Goal: Task Accomplishment & Management: Complete application form

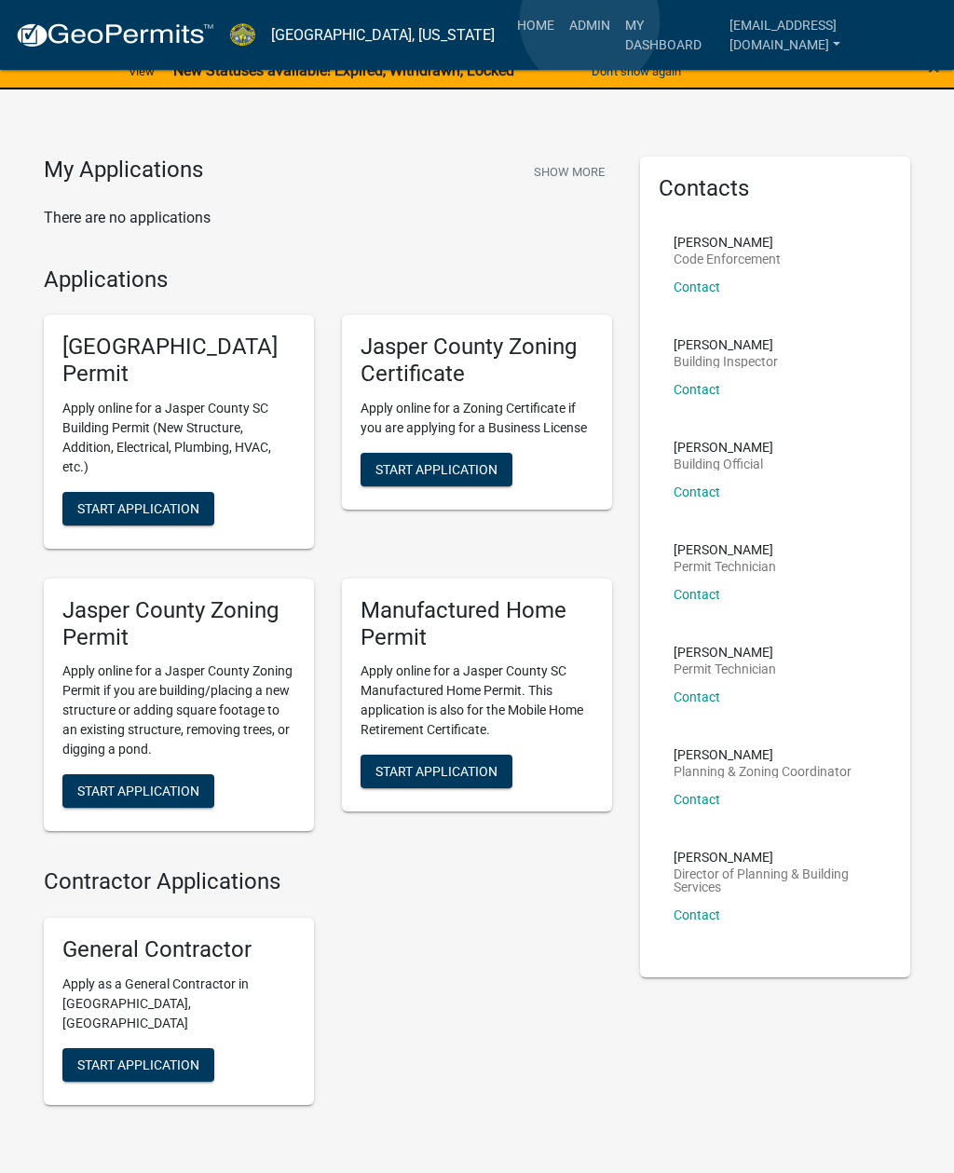
click at [590, 20] on link "Admin" at bounding box center [590, 24] width 56 height 35
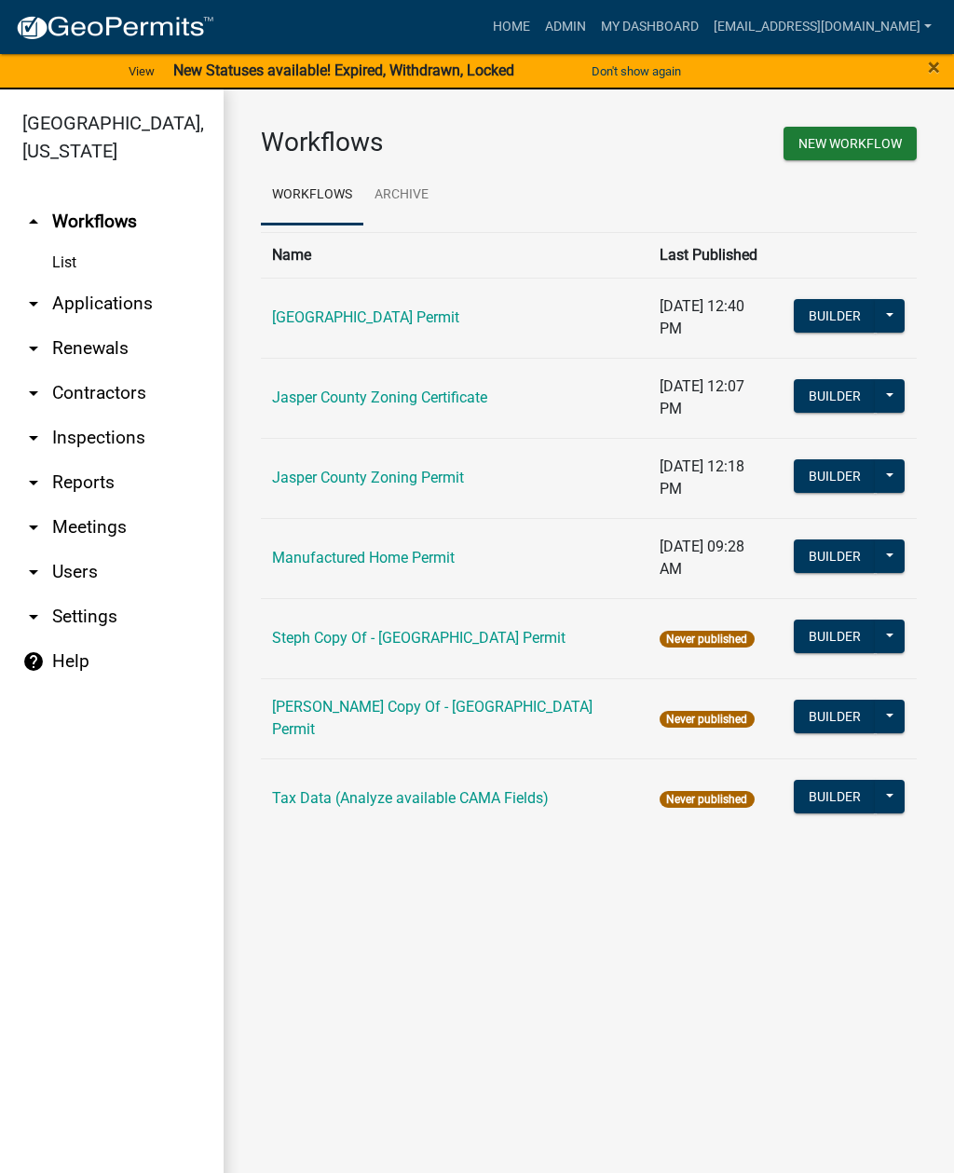
click at [121, 289] on link "arrow_drop_down Applications" at bounding box center [112, 303] width 224 height 45
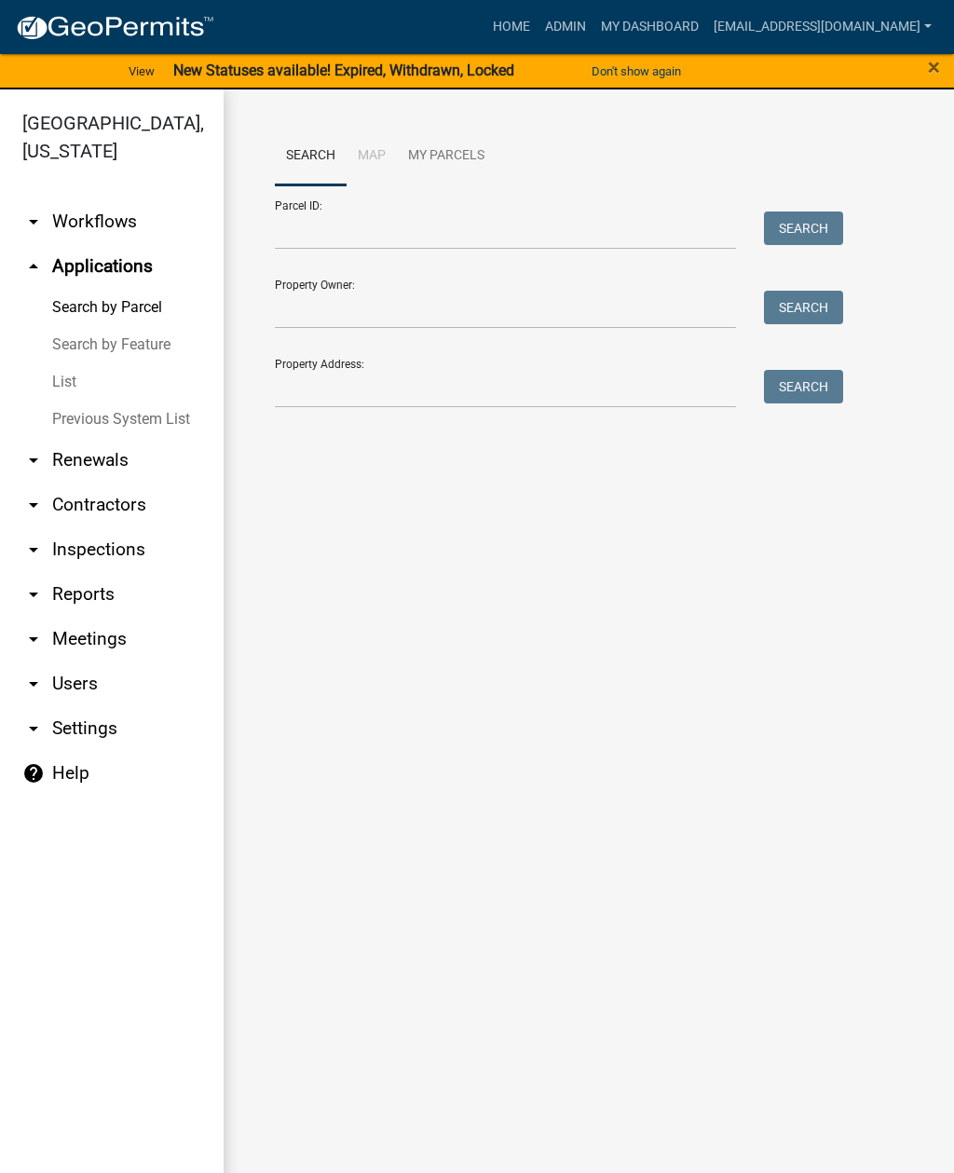
click at [94, 365] on link "List" at bounding box center [112, 381] width 224 height 37
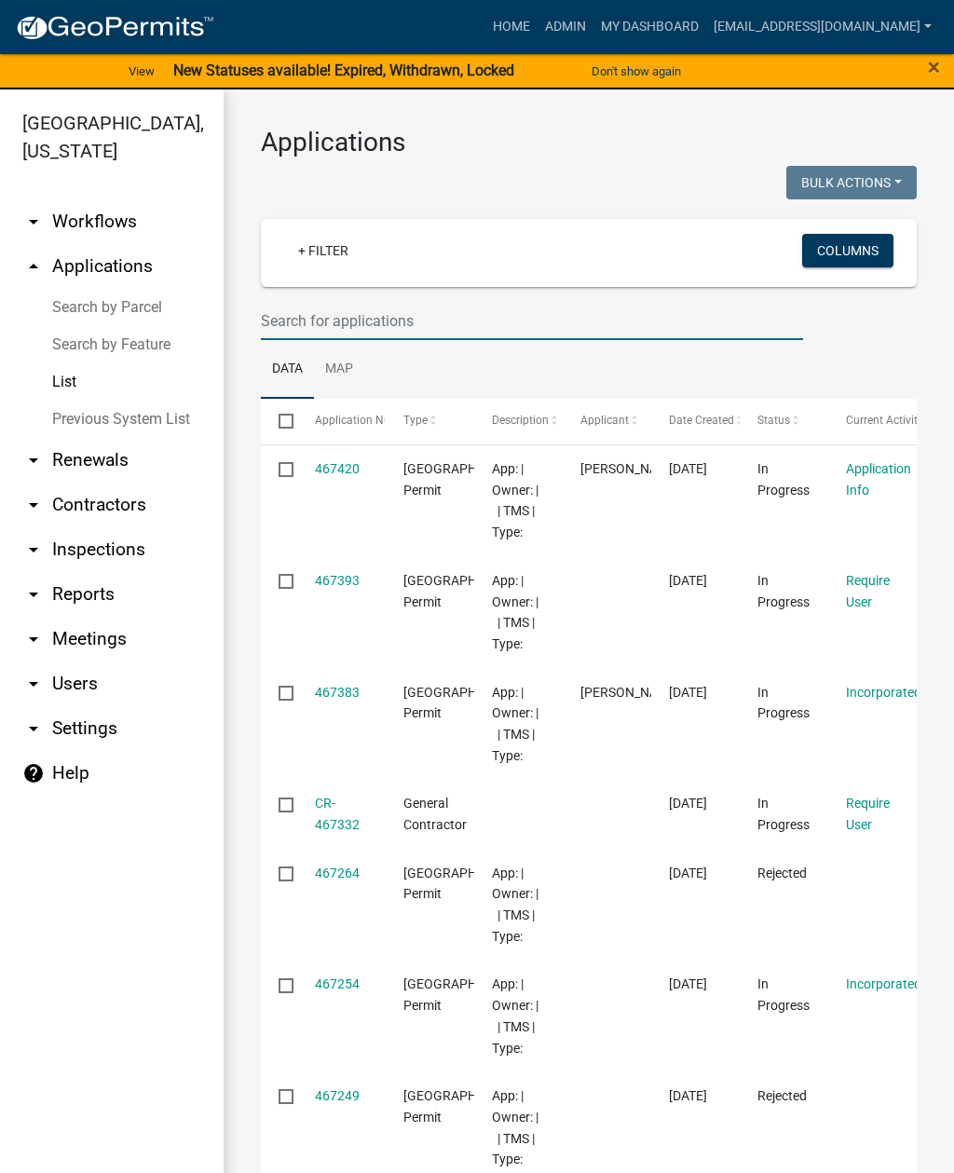
click at [408, 327] on input "text" at bounding box center [532, 321] width 542 height 38
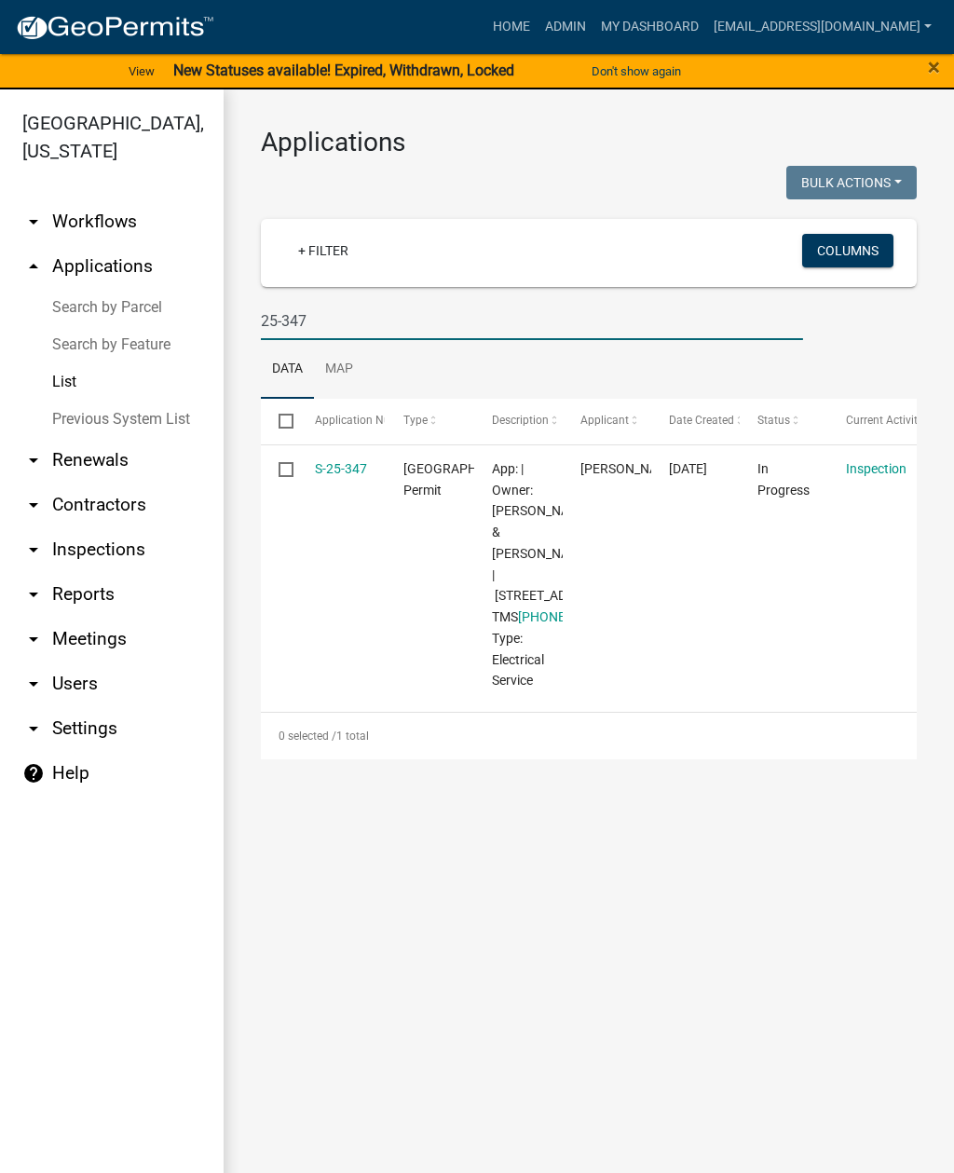
type input "25-347"
click at [339, 468] on link "S-25-347" at bounding box center [341, 468] width 52 height 15
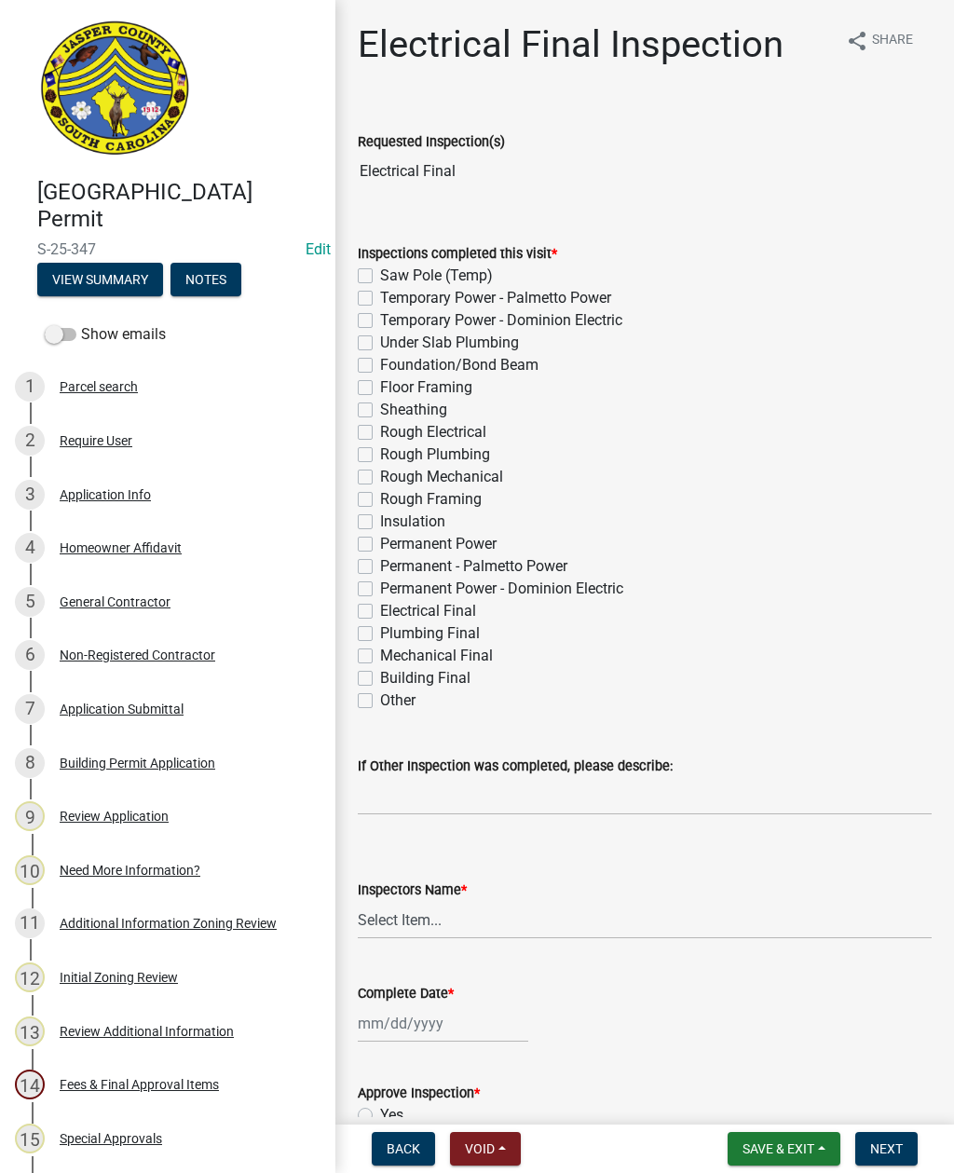
click at [380, 583] on label "Permanent Power - Dominion Electric" at bounding box center [501, 589] width 243 height 22
click at [380, 583] on input "Permanent Power - Dominion Electric" at bounding box center [386, 584] width 12 height 12
checkbox input "true"
checkbox input "false"
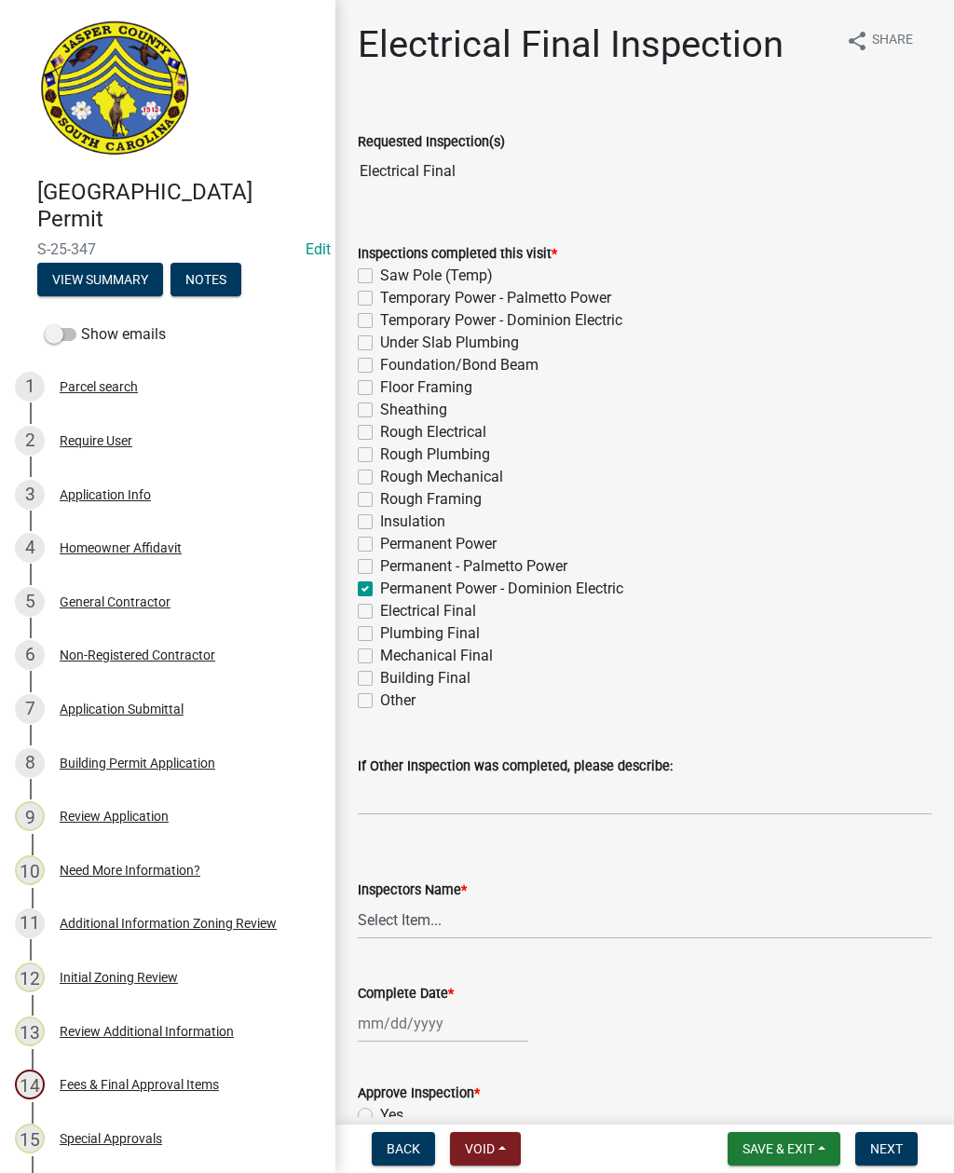
checkbox input "false"
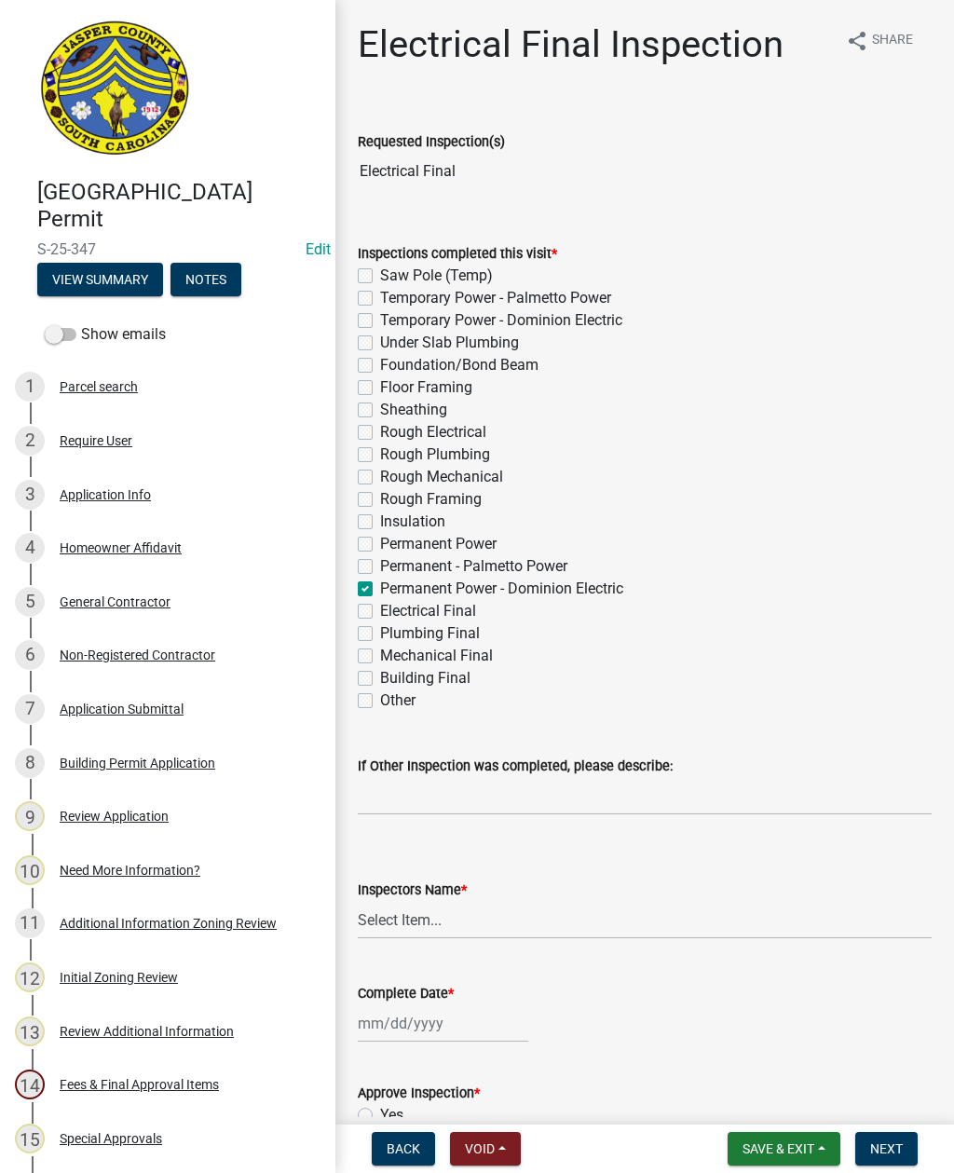
checkbox input "false"
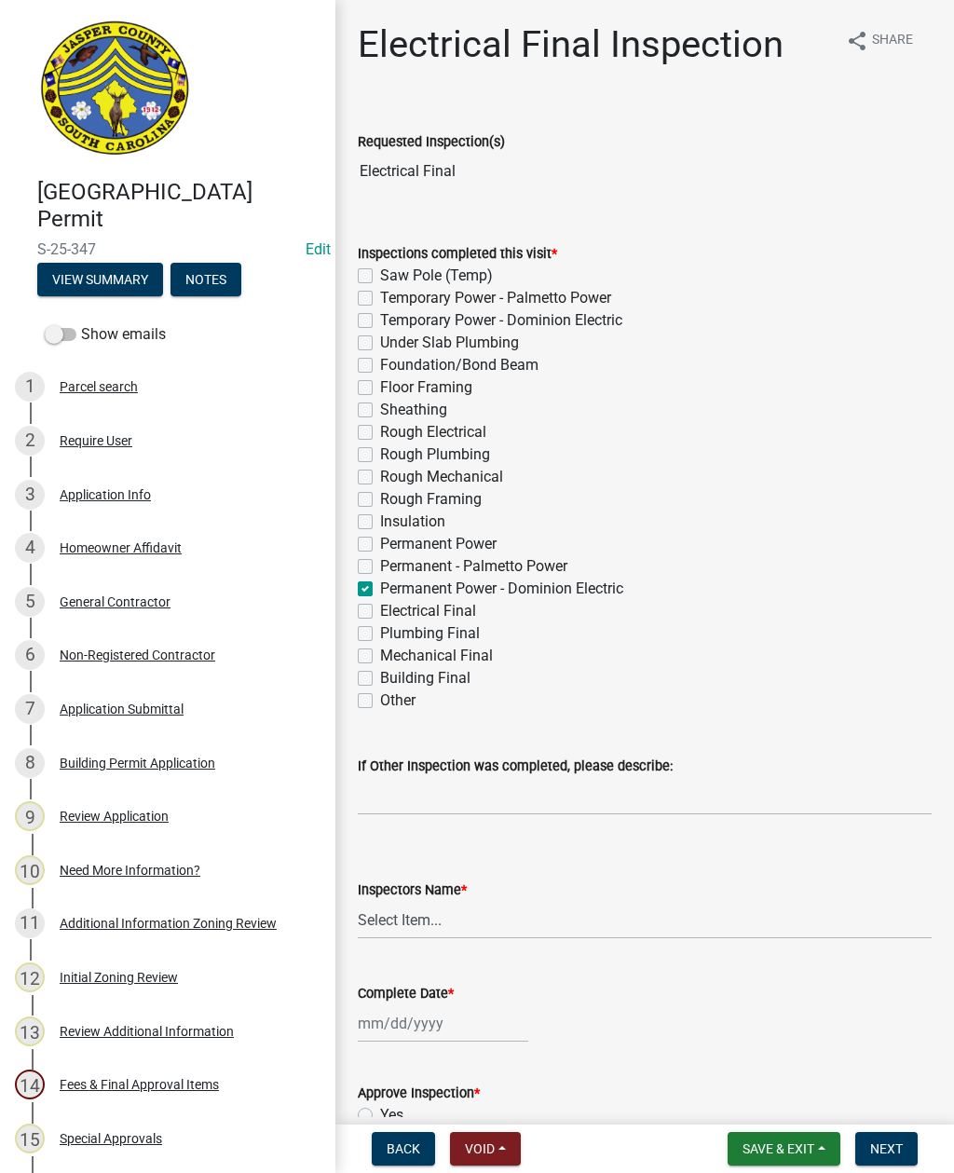
checkbox input "false"
checkbox input "true"
checkbox input "false"
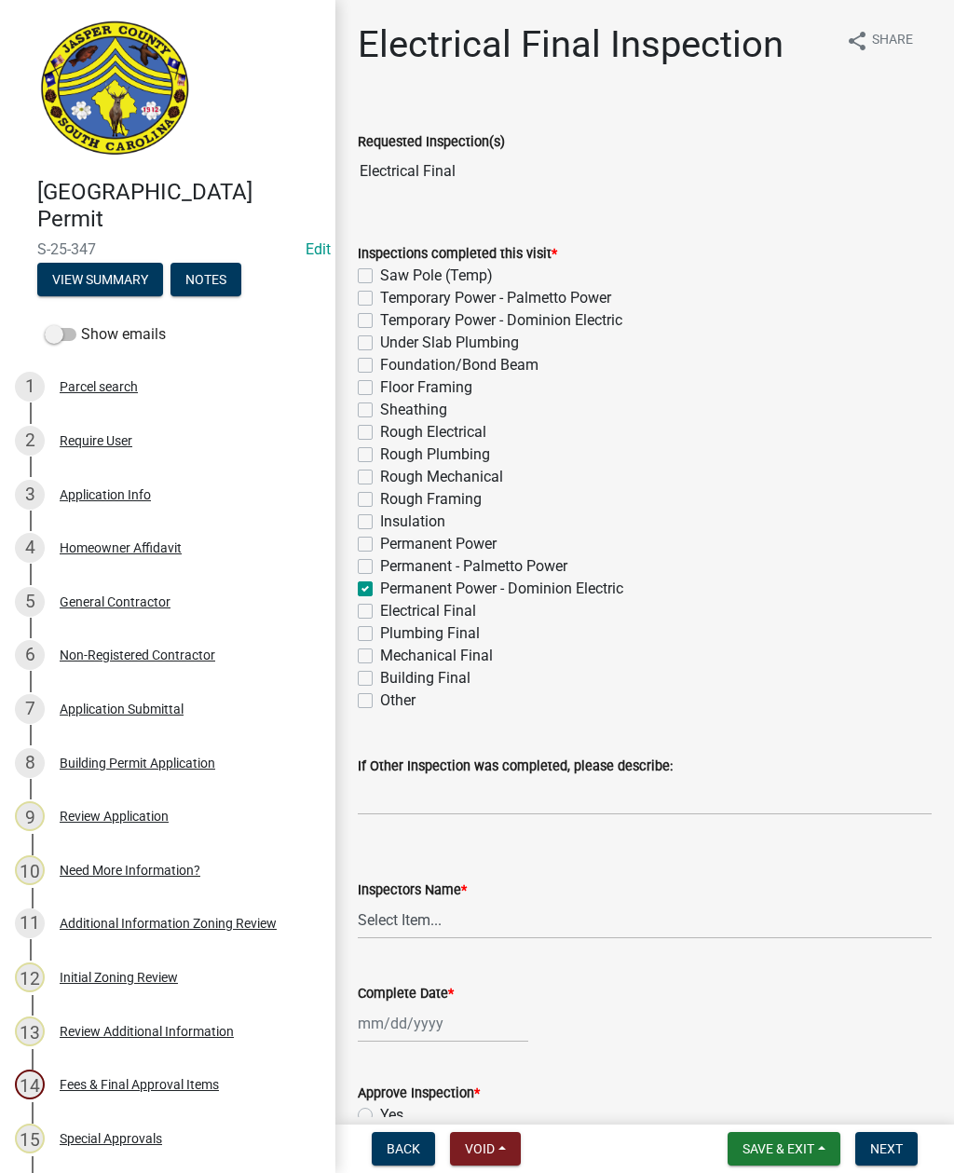
checkbox input "false"
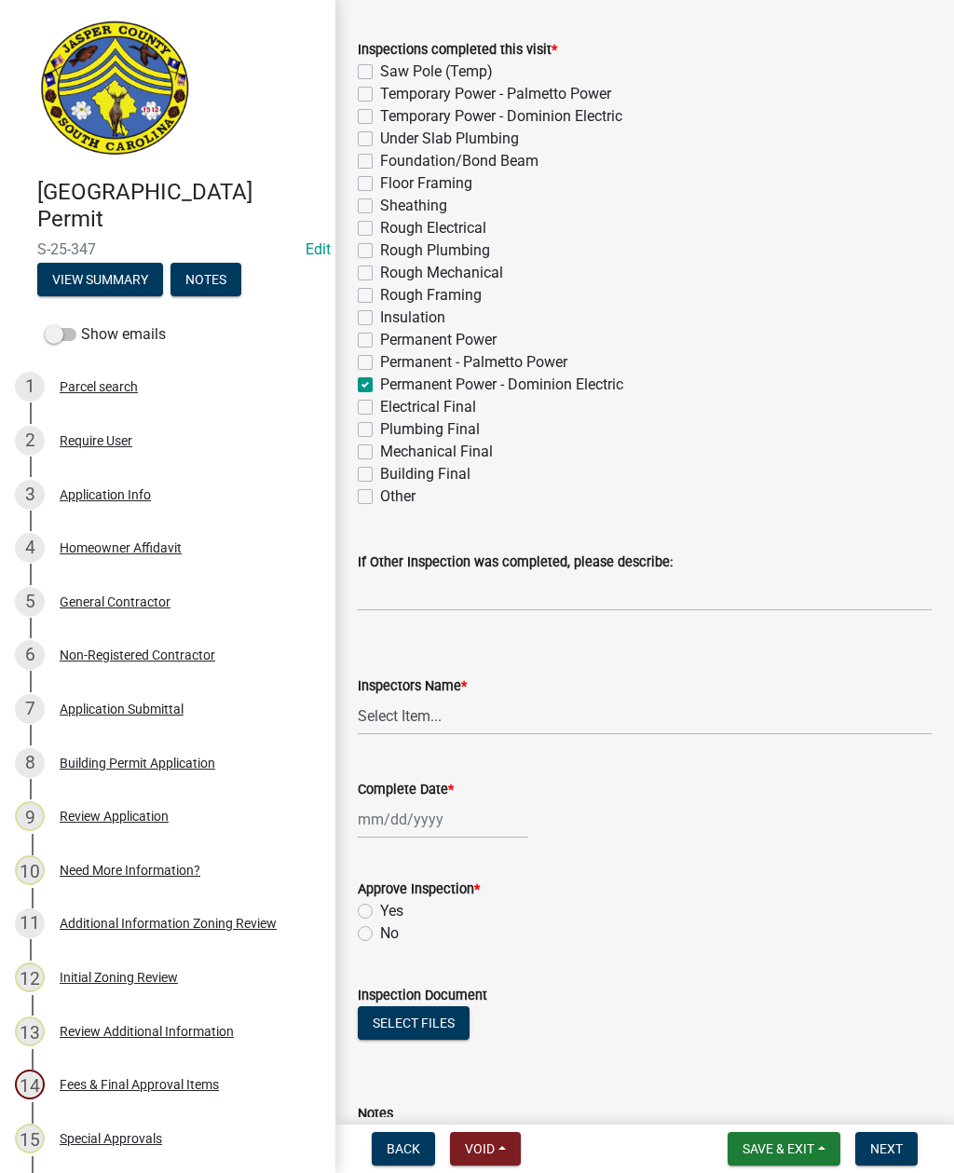
scroll to position [203, 0]
click at [395, 727] on select "Select Item... [EMAIL_ADDRESS][DOMAIN_NAME] ([PERSON_NAME] ) rcampbell ([PERSON…" at bounding box center [645, 717] width 574 height 38
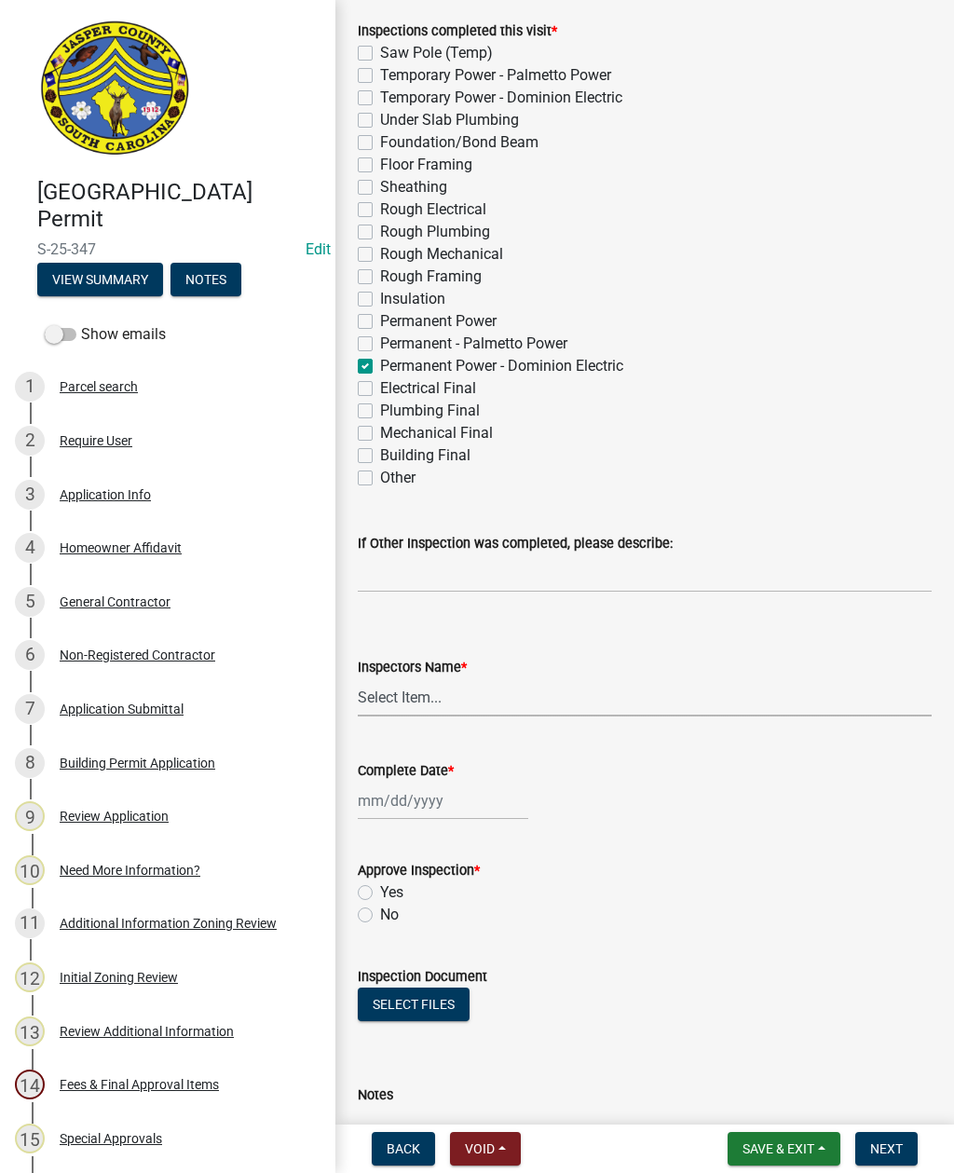
scroll to position [226, 0]
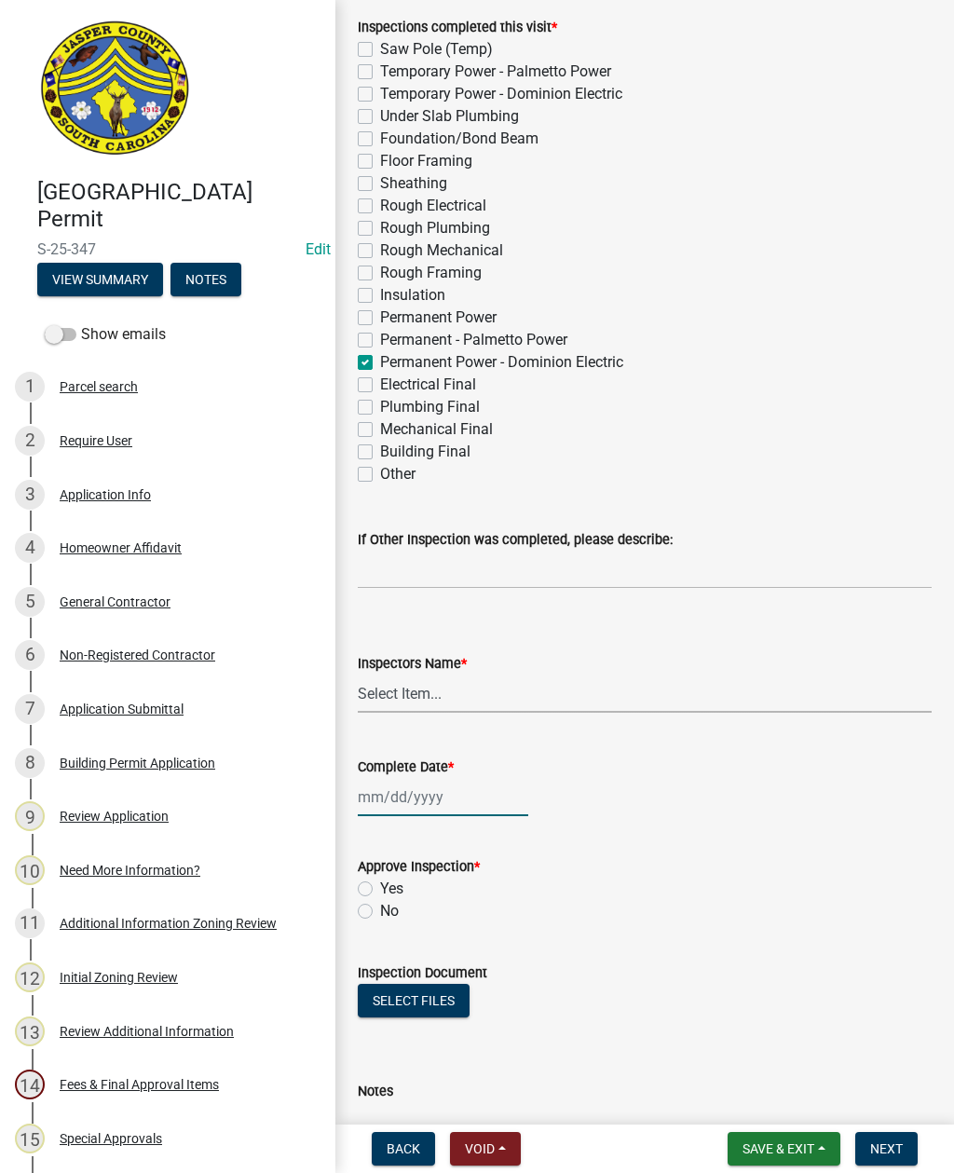
click at [406, 809] on div at bounding box center [443, 797] width 170 height 38
select select "8"
select select "2025"
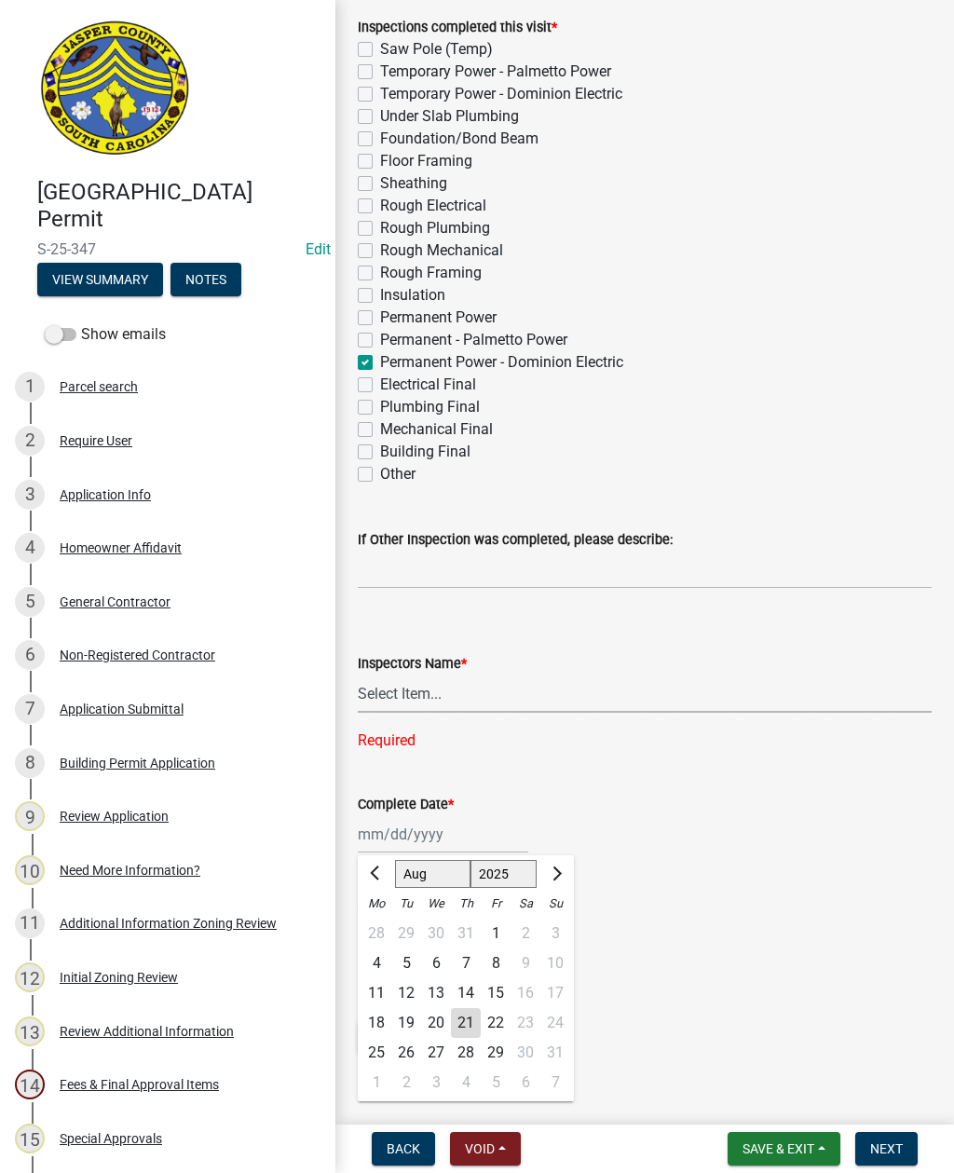
click at [412, 690] on select "Select Item... [EMAIL_ADDRESS][DOMAIN_NAME] ([PERSON_NAME] ) rcampbell ([PERSON…" at bounding box center [645, 694] width 574 height 38
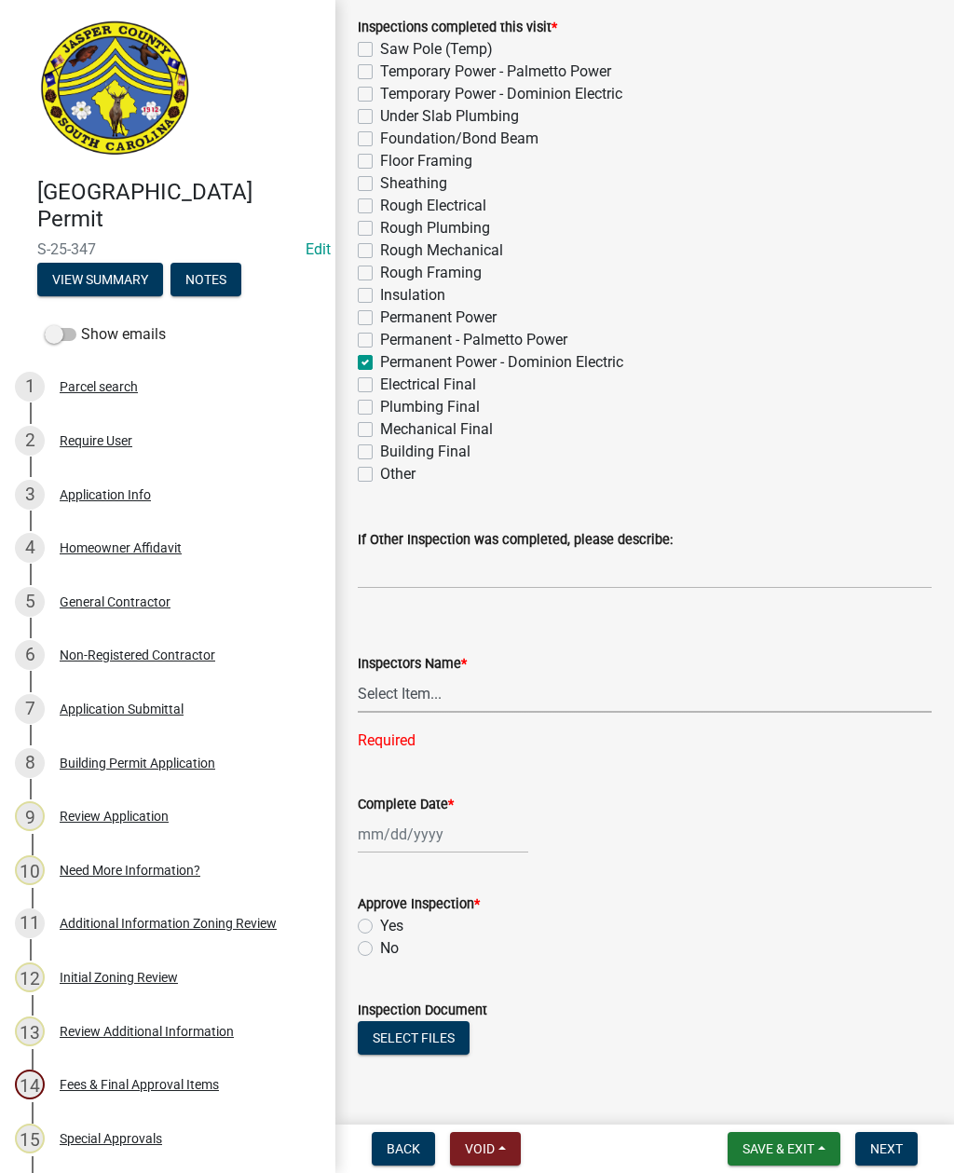
select select "2d9ba1e5-2fdd-4b15-98d0-073dcbeb5880"
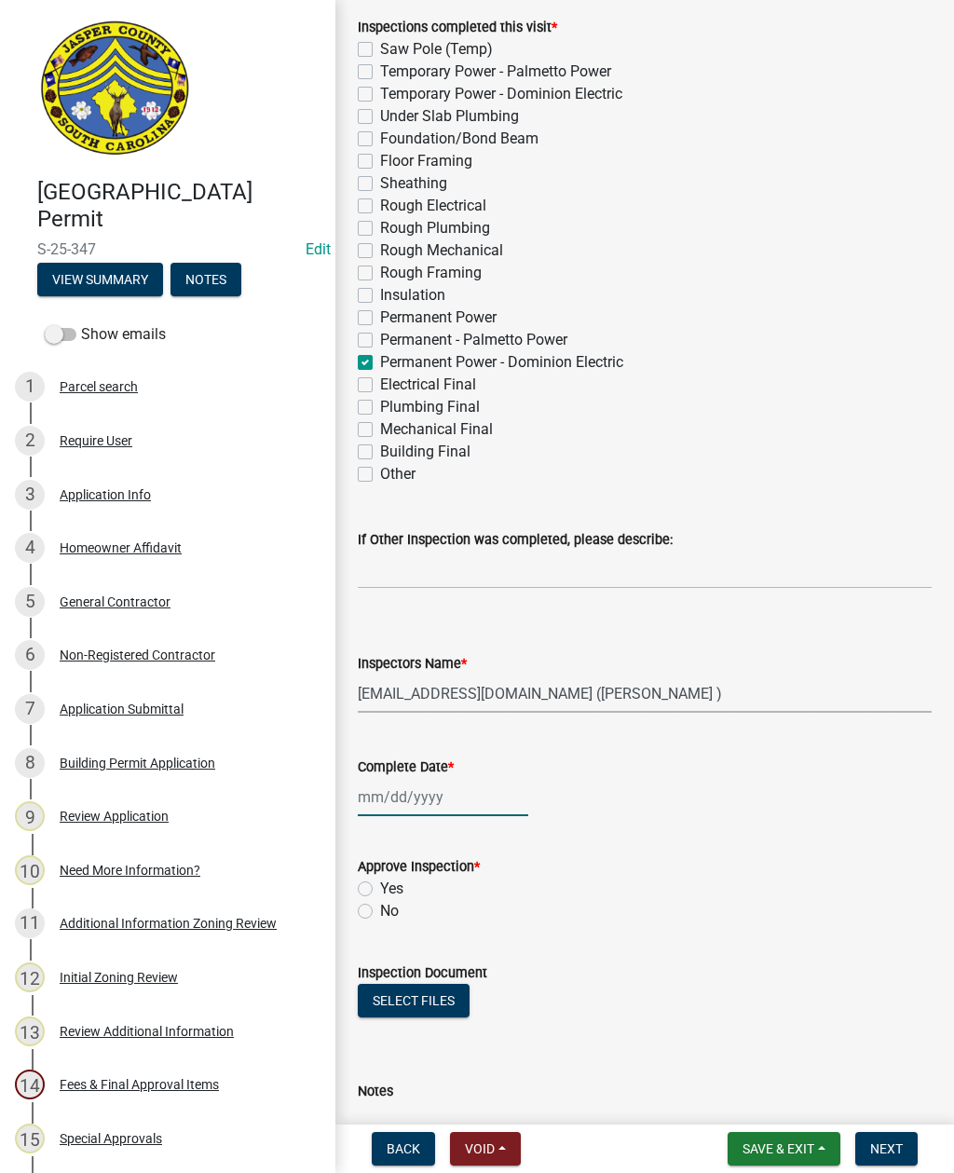
click at [414, 802] on div at bounding box center [443, 797] width 170 height 38
select select "8"
select select "2025"
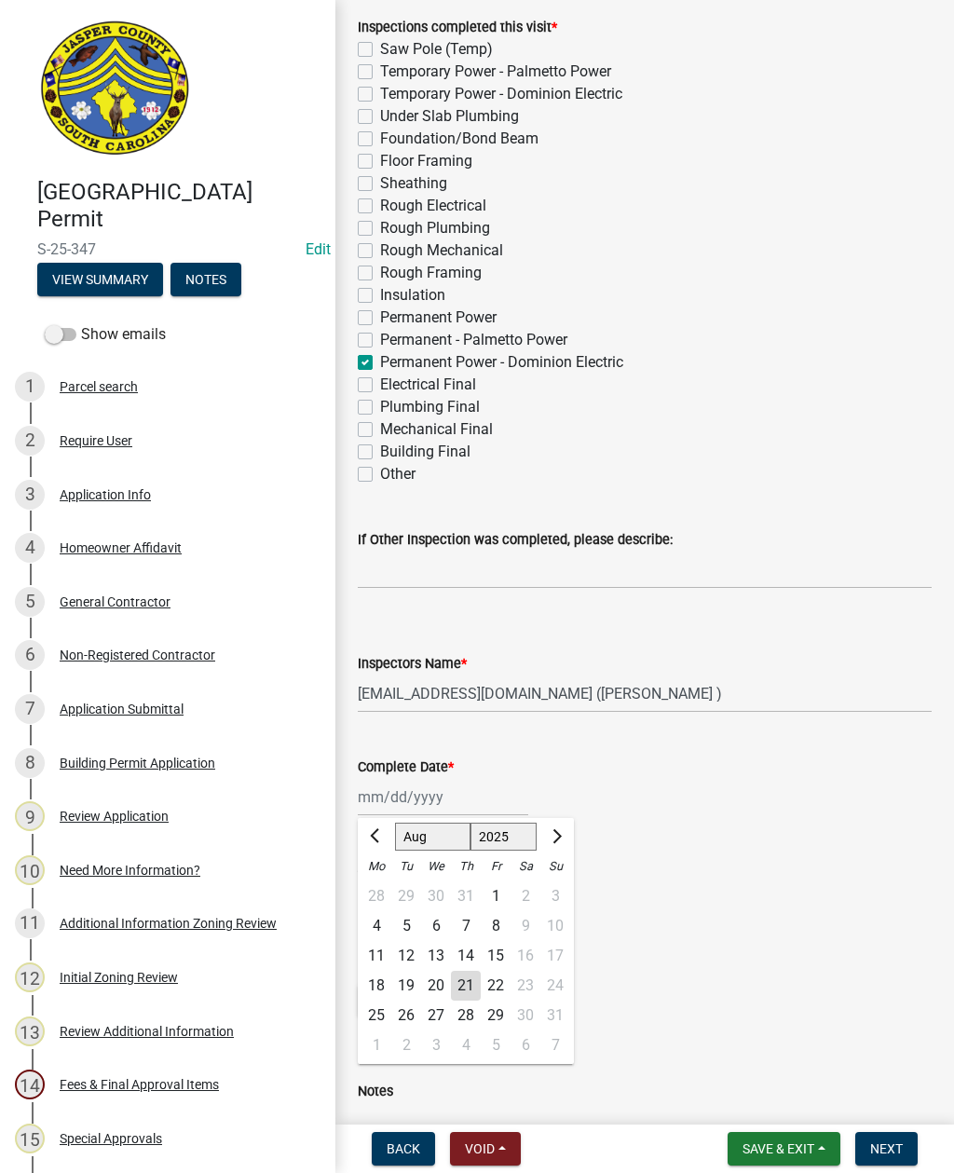
click at [467, 988] on div "21" at bounding box center [466, 986] width 30 height 30
type input "[DATE]"
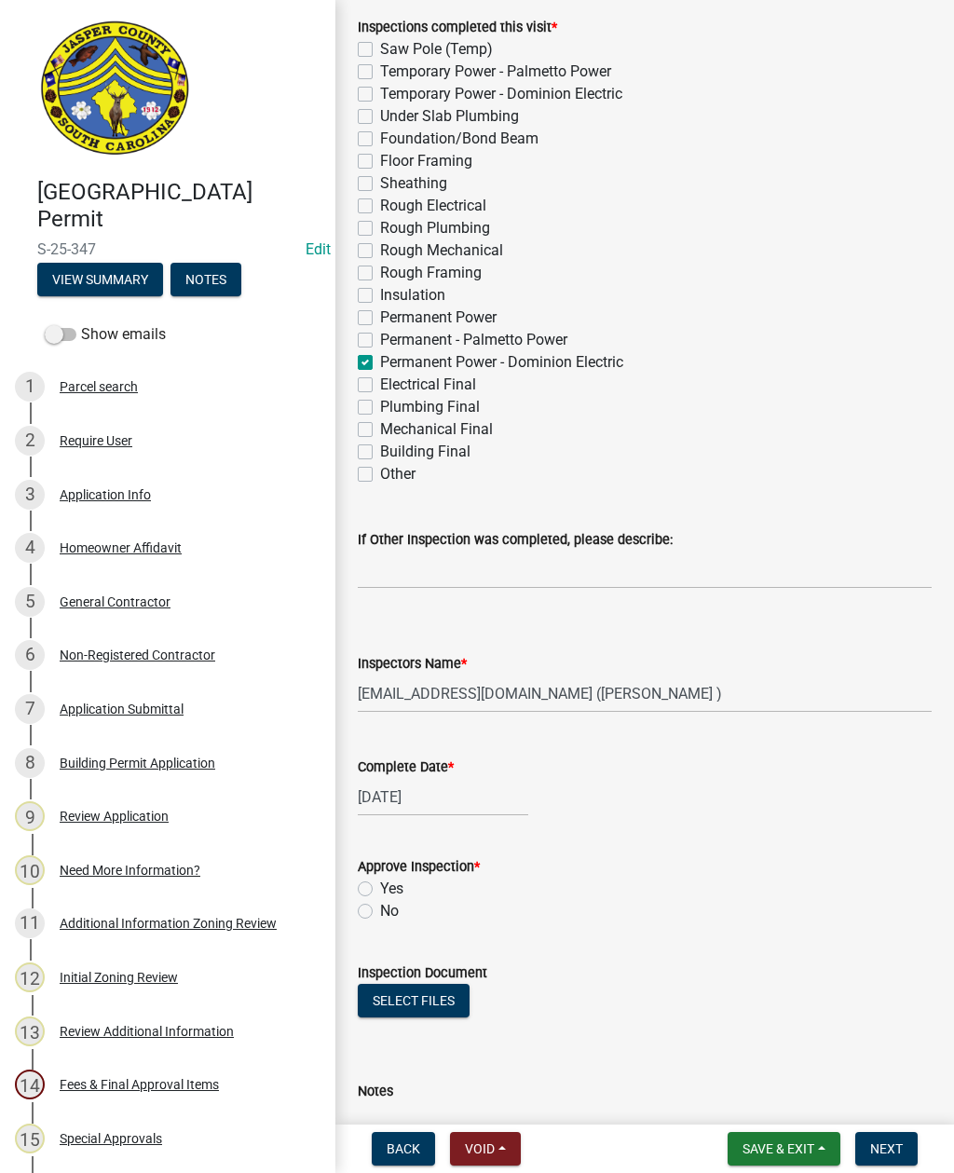
click at [380, 890] on label "Yes" at bounding box center [391, 889] width 23 height 22
click at [380, 890] on input "Yes" at bounding box center [386, 884] width 12 height 12
radio input "true"
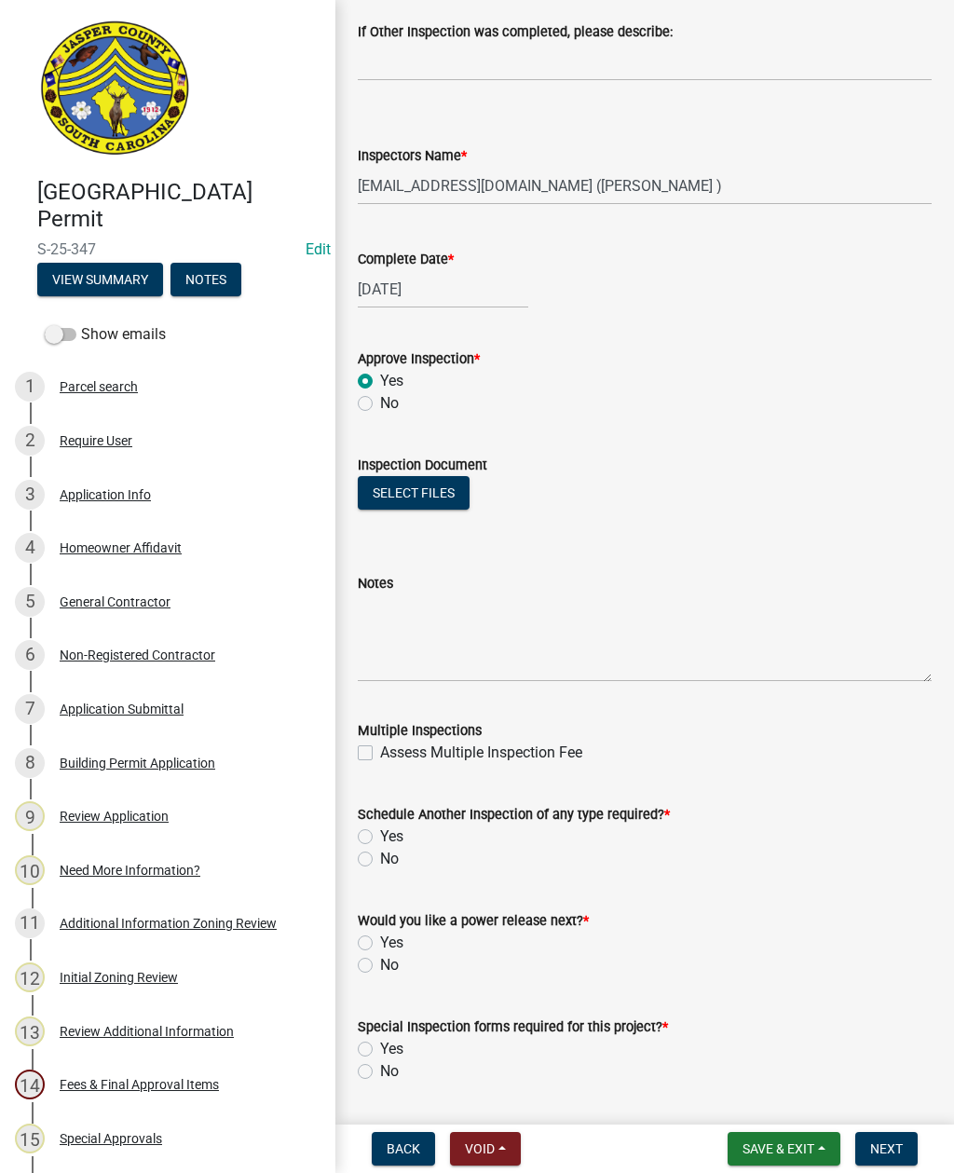
scroll to position [757, 0]
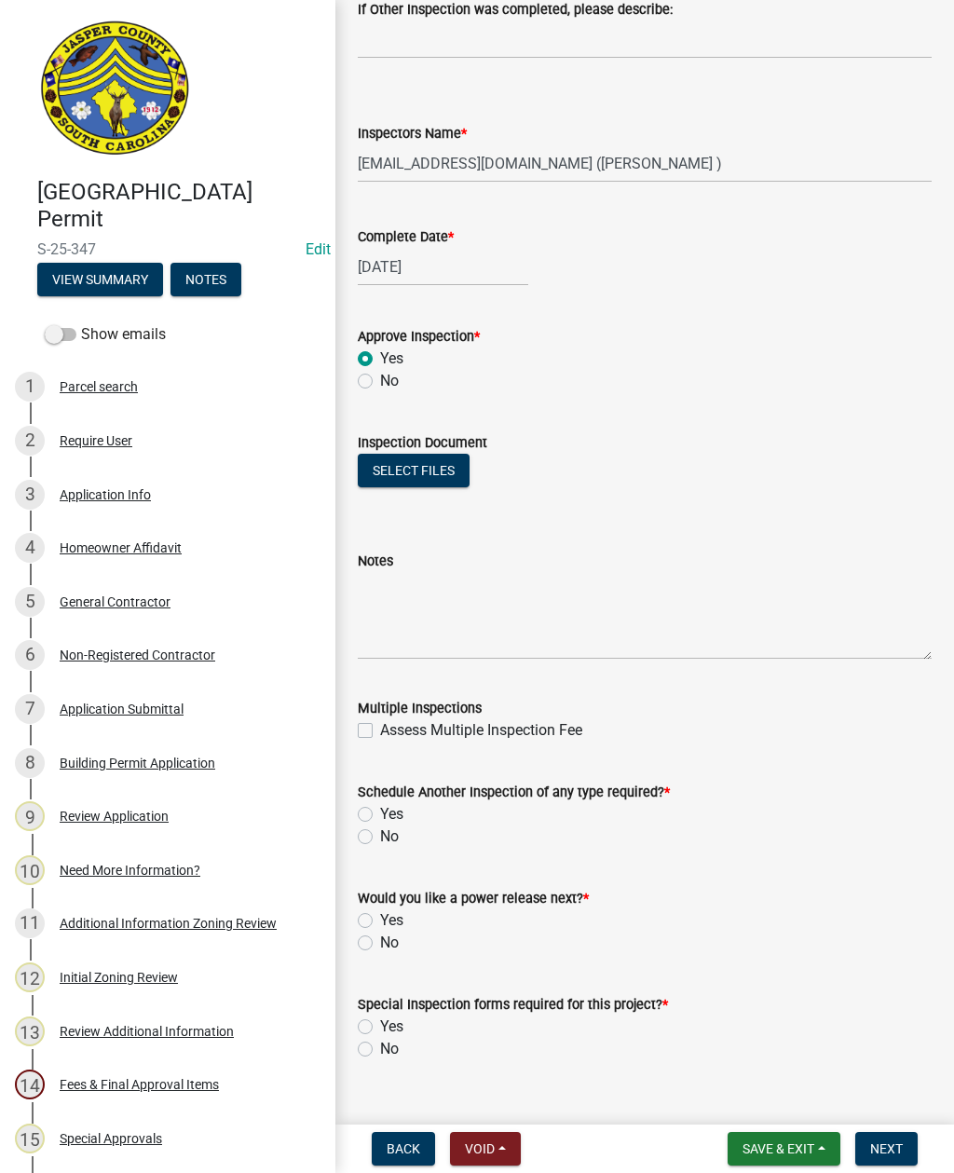
click at [382, 841] on label "No" at bounding box center [389, 836] width 19 height 22
click at [382, 838] on input "No" at bounding box center [386, 831] width 12 height 12
radio input "true"
click at [380, 919] on label "Yes" at bounding box center [391, 920] width 23 height 22
click at [380, 919] on input "Yes" at bounding box center [386, 915] width 12 height 12
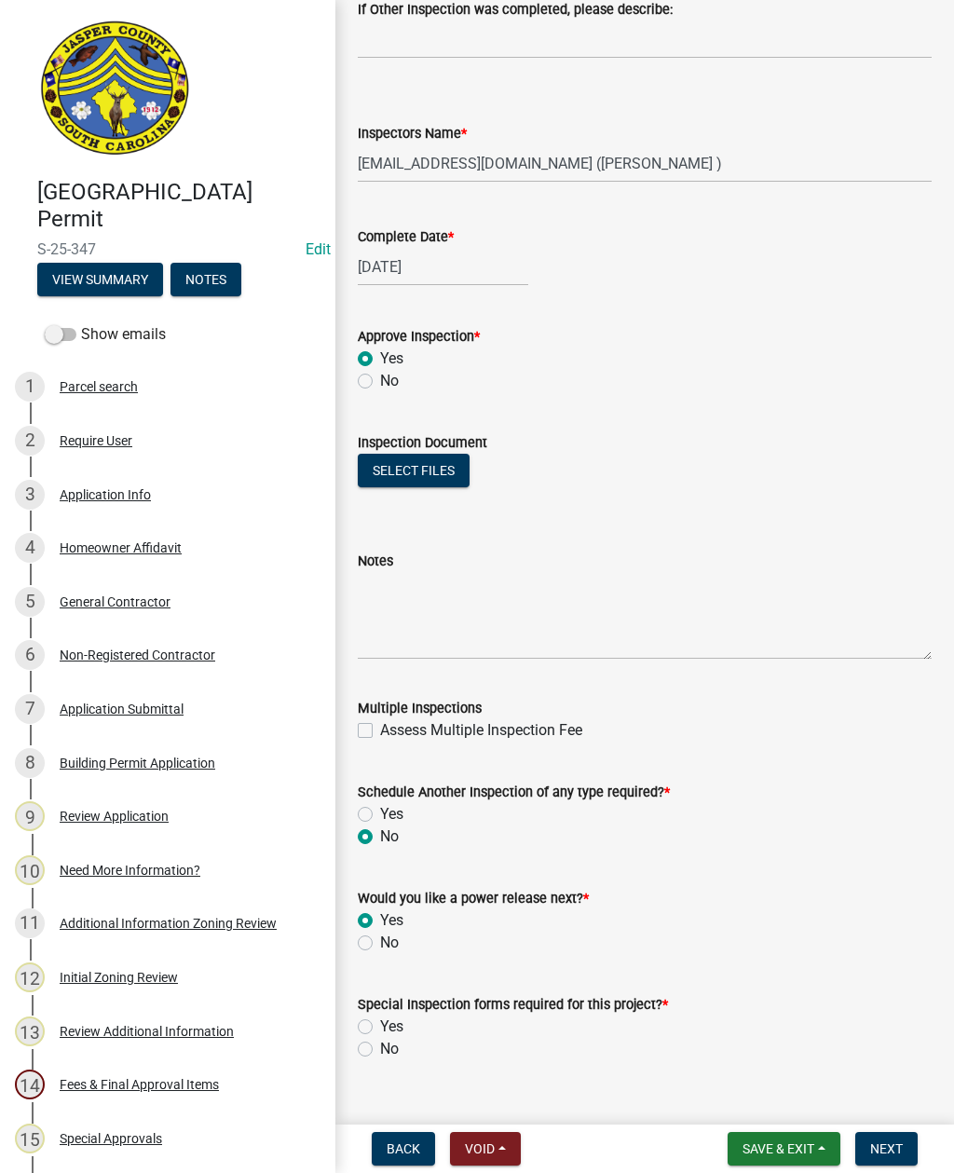
radio input "true"
click at [360, 1057] on div "No" at bounding box center [645, 1049] width 574 height 22
click at [380, 1053] on label "No" at bounding box center [389, 1049] width 19 height 22
click at [380, 1050] on input "No" at bounding box center [386, 1044] width 12 height 12
radio input "true"
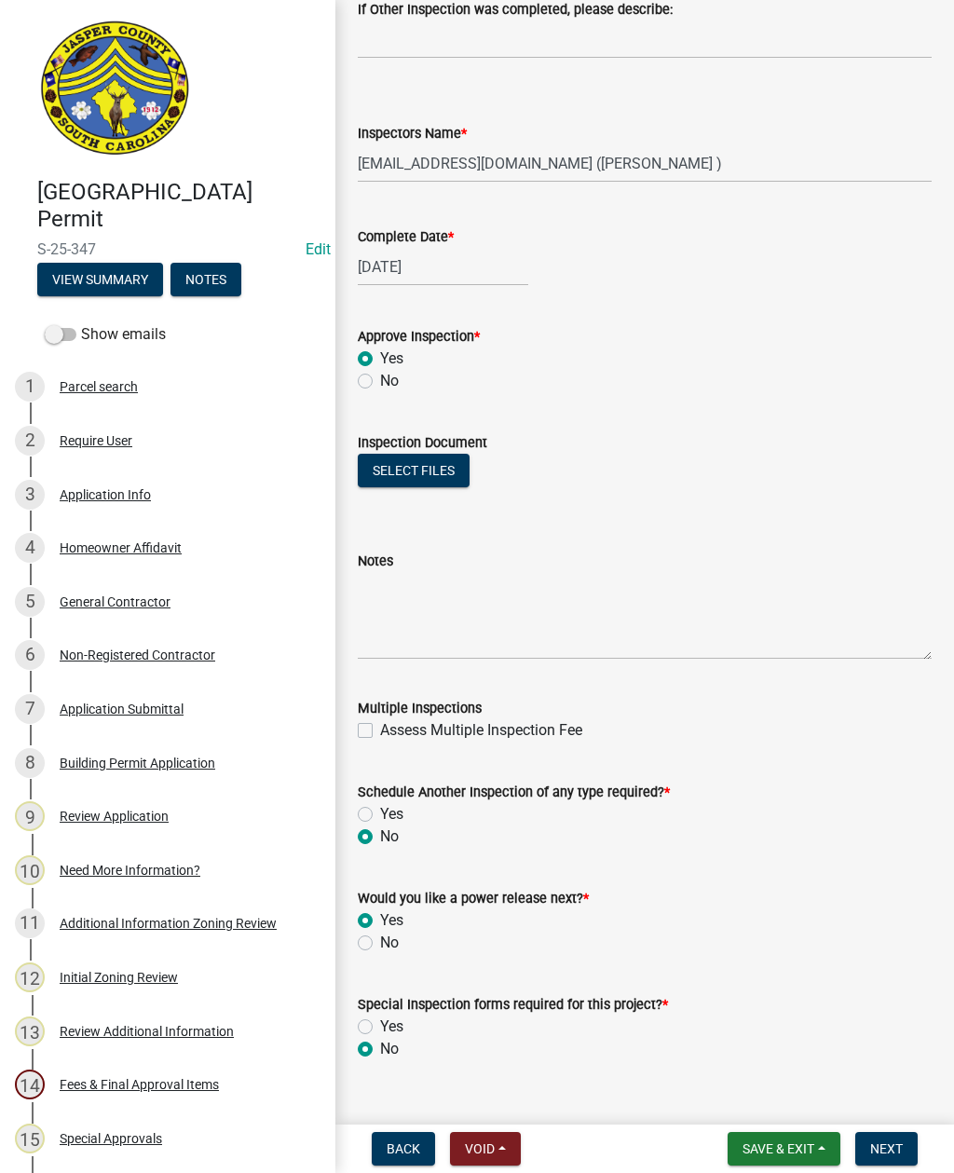
click at [893, 1156] on span "Next" at bounding box center [886, 1148] width 33 height 15
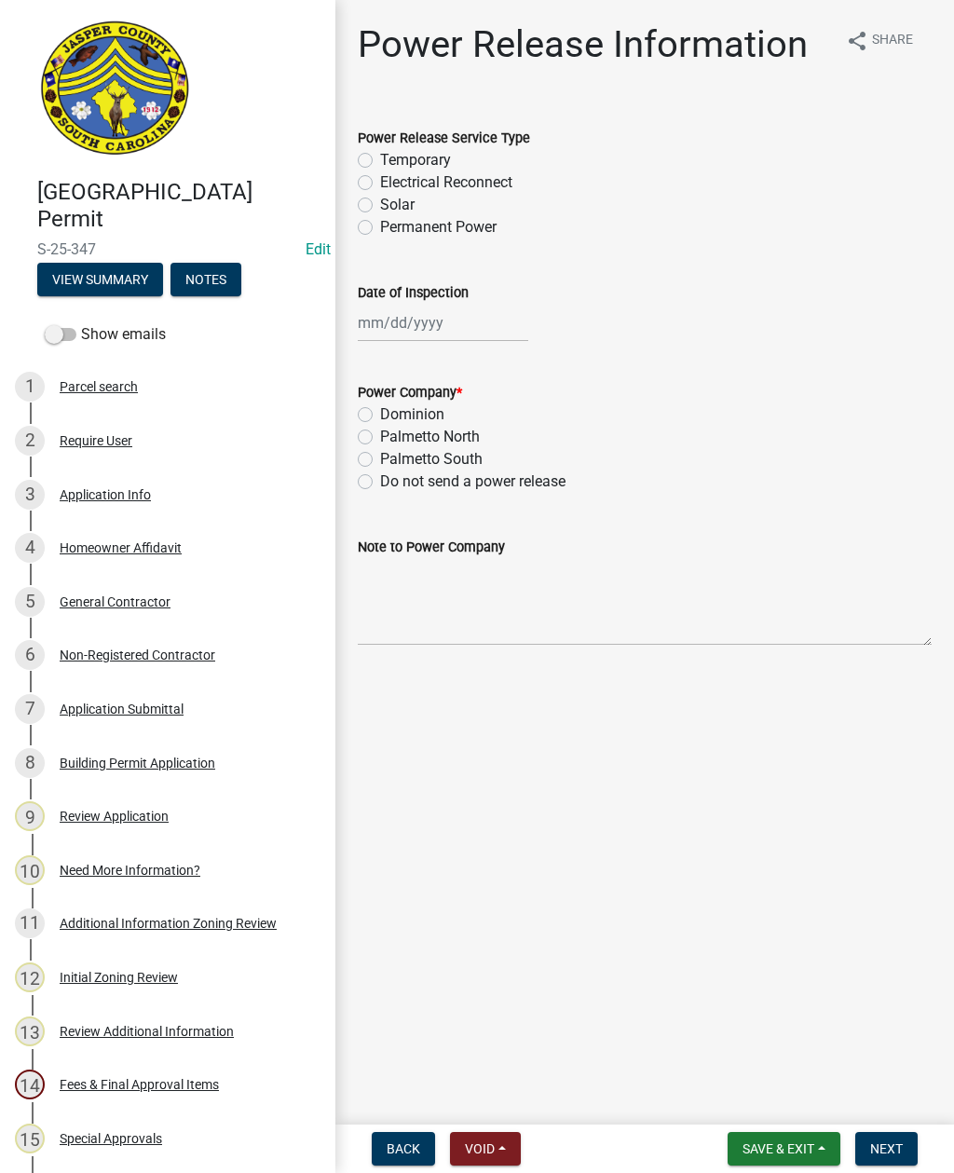
click at [380, 184] on label "Electrical Reconnect" at bounding box center [446, 182] width 132 height 22
click at [380, 184] on input "Electrical Reconnect" at bounding box center [386, 177] width 12 height 12
radio input "true"
click at [456, 323] on div at bounding box center [443, 323] width 170 height 38
select select "8"
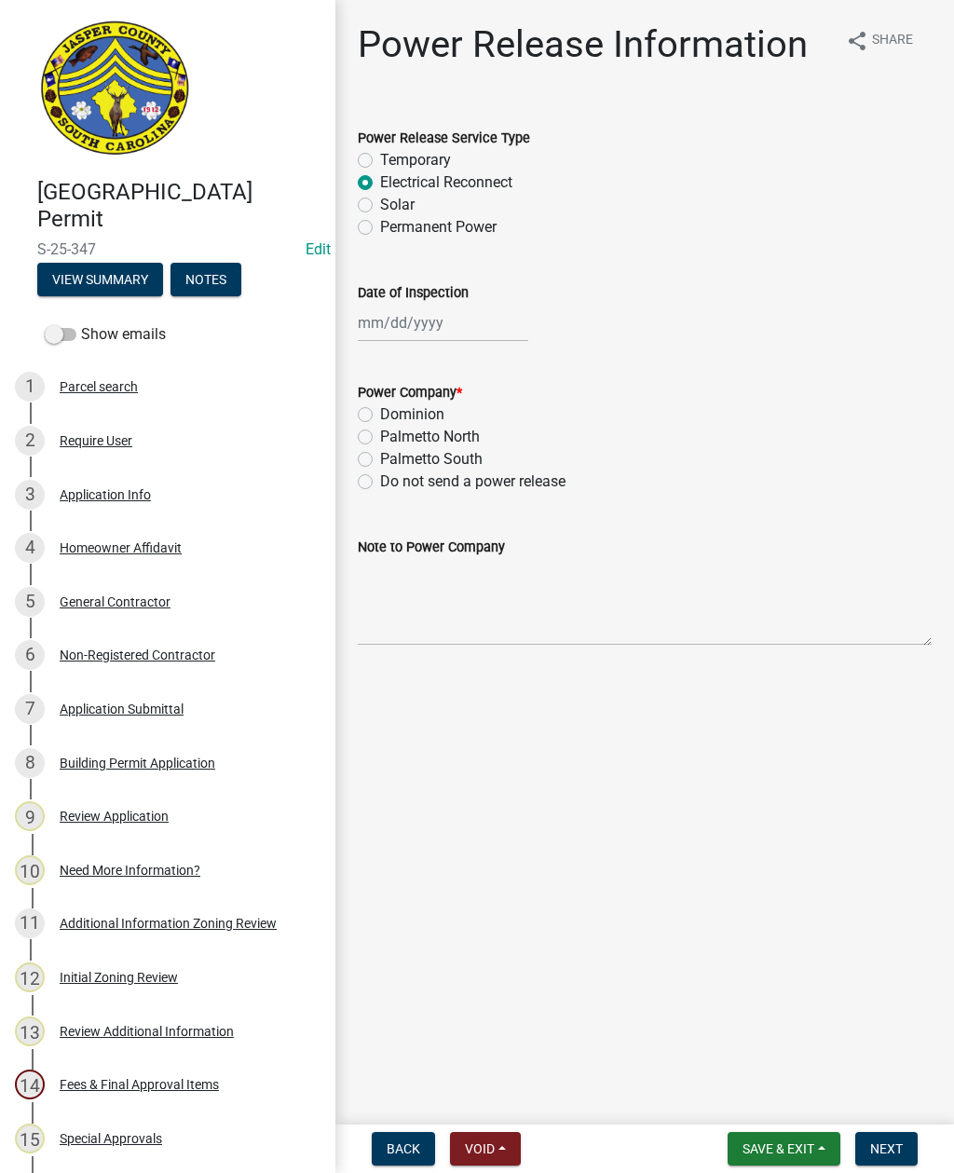
select select "2025"
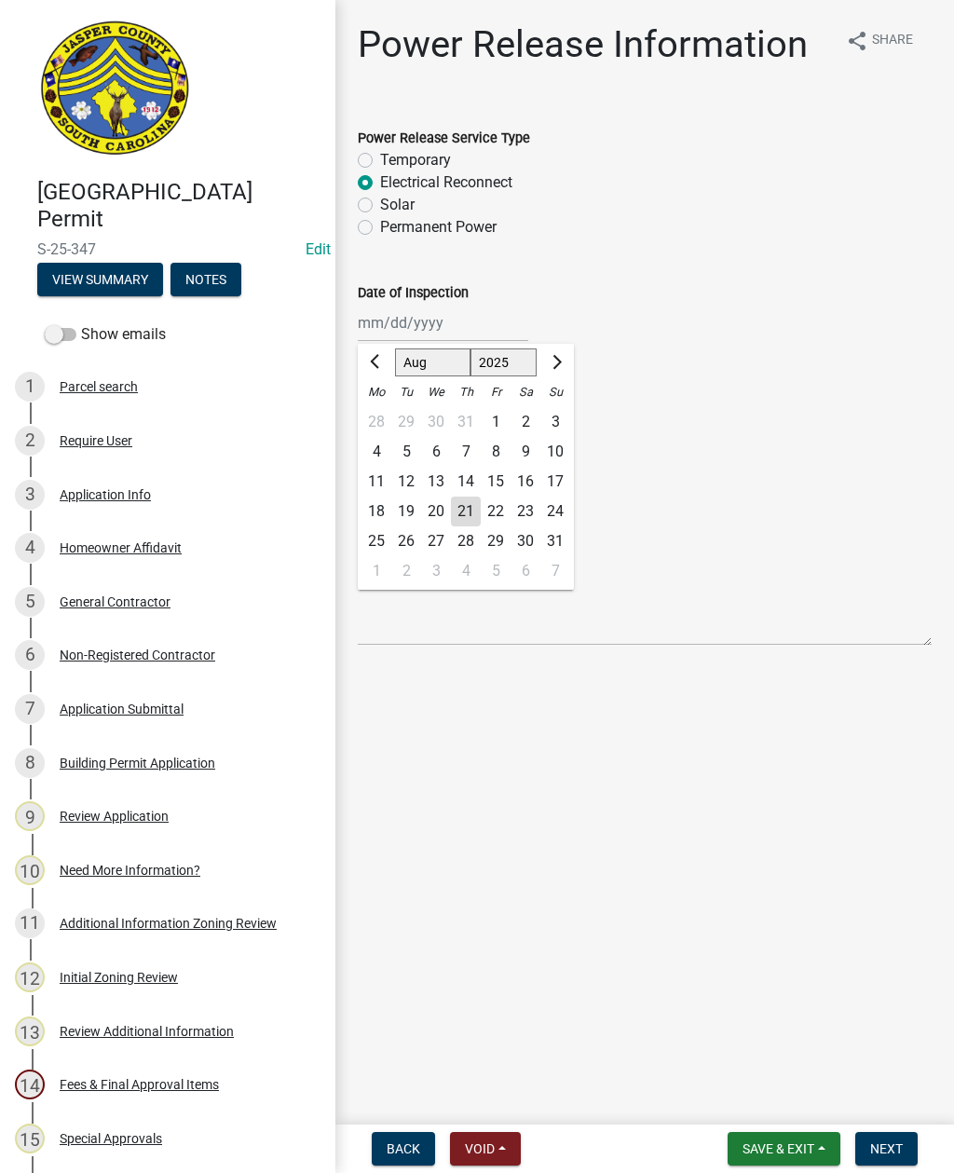
click at [470, 512] on div "21" at bounding box center [466, 512] width 30 height 30
type input "[DATE]"
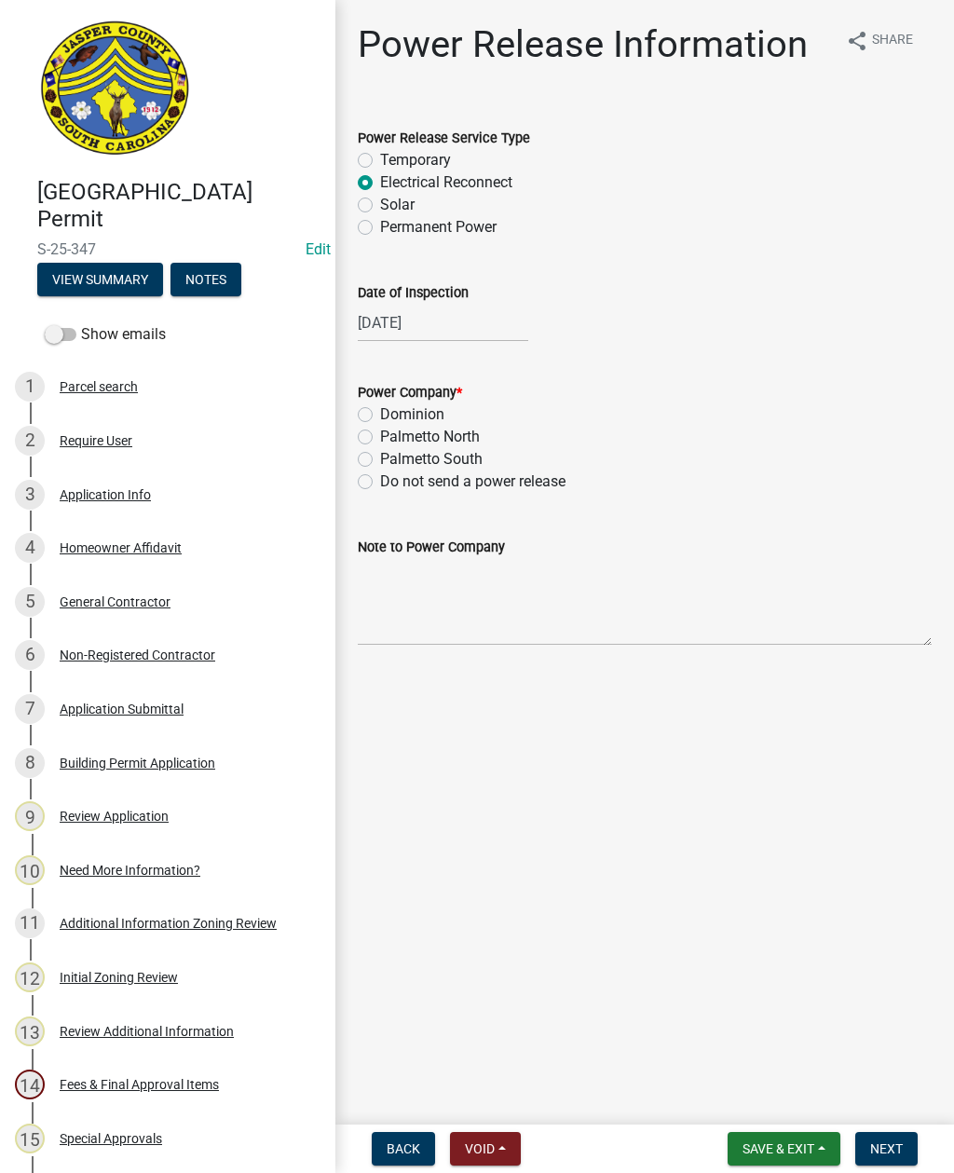
click at [380, 414] on label "Dominion" at bounding box center [412, 414] width 64 height 22
click at [380, 414] on input "Dominion" at bounding box center [386, 409] width 12 height 12
radio input "true"
click at [490, 620] on textarea "Note to Power Company" at bounding box center [645, 602] width 574 height 88
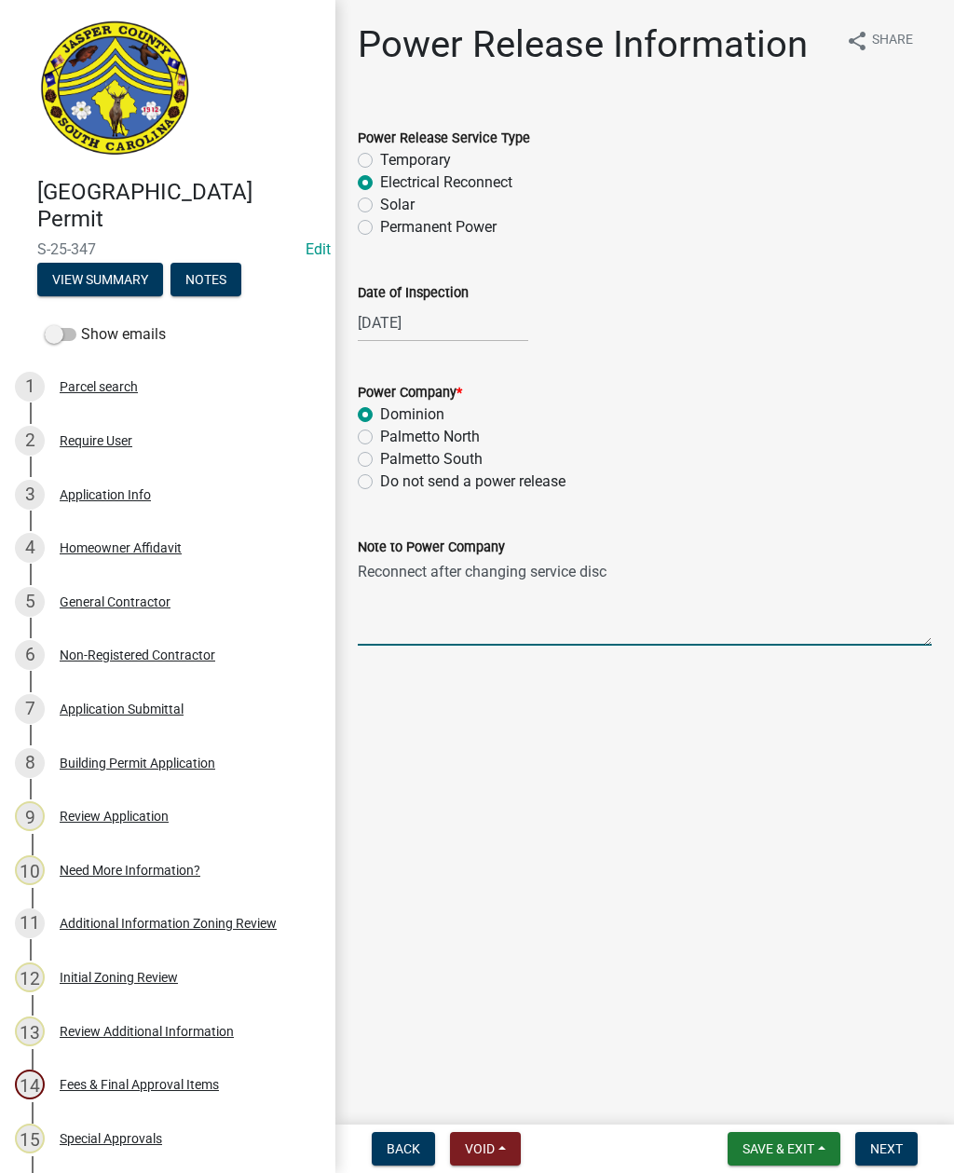
type textarea "Reconnect after changing service disconnect"
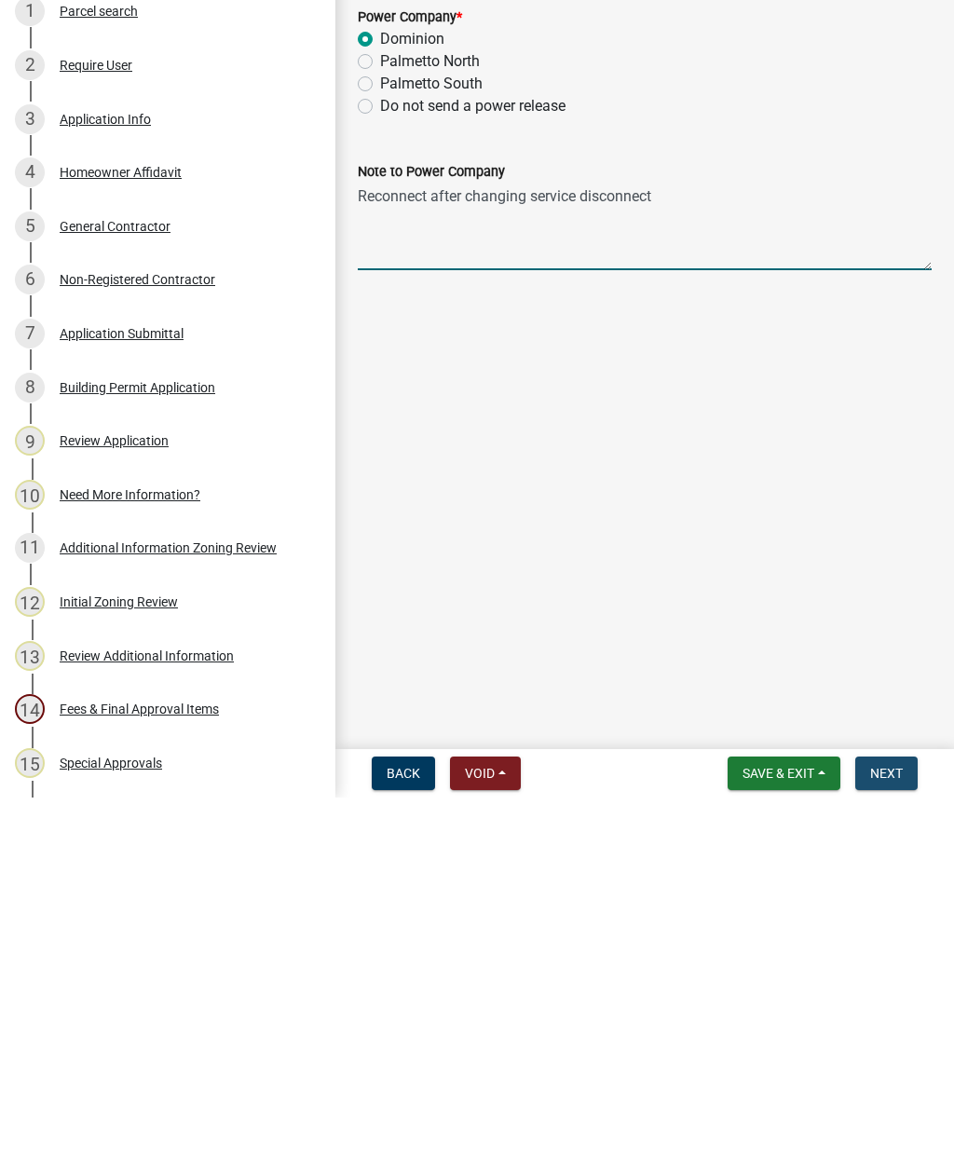
click at [896, 1141] on span "Next" at bounding box center [886, 1148] width 33 height 15
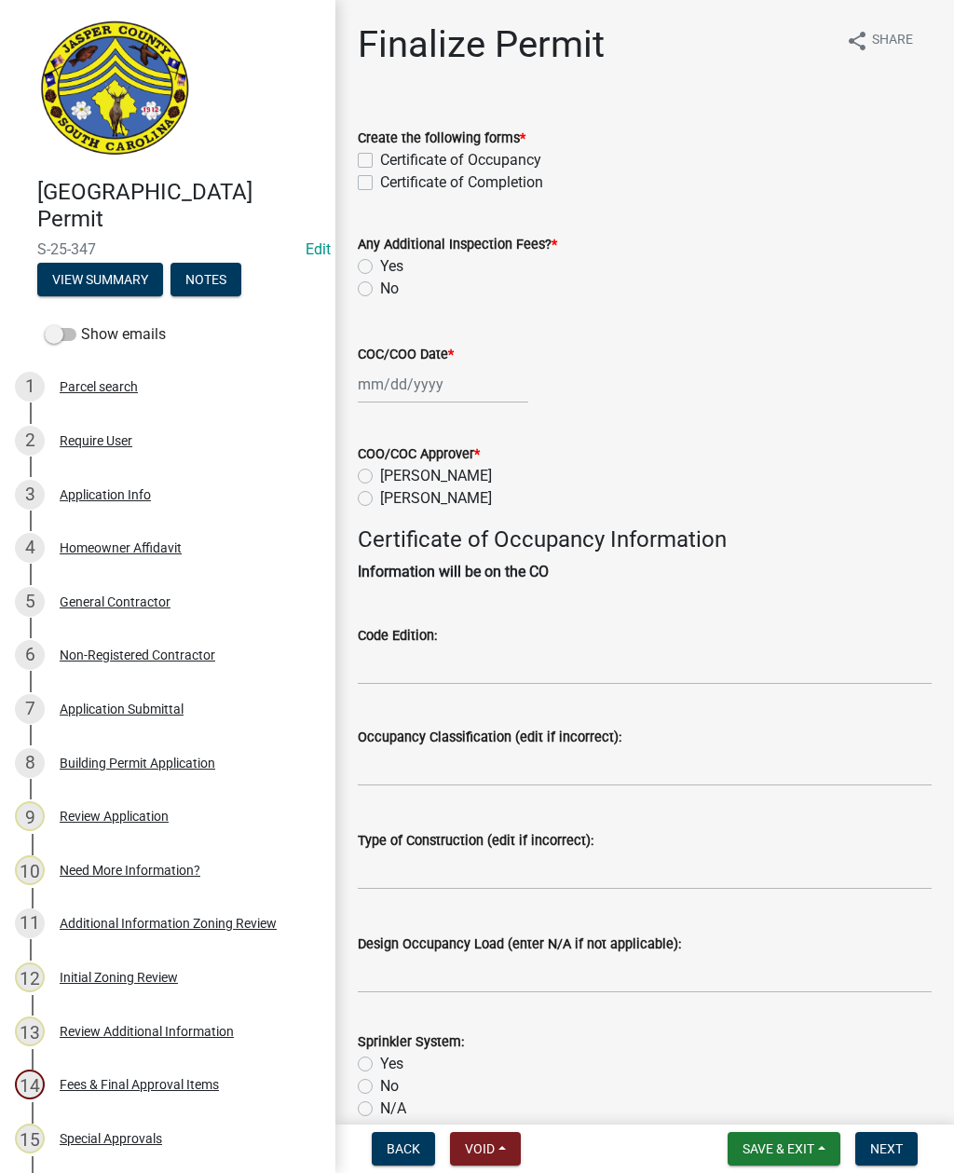
click at [380, 185] on label "Certificate of Completion" at bounding box center [461, 182] width 163 height 22
click at [380, 184] on input "Certificate of Completion" at bounding box center [386, 177] width 12 height 12
checkbox input "true"
checkbox input "false"
checkbox input "true"
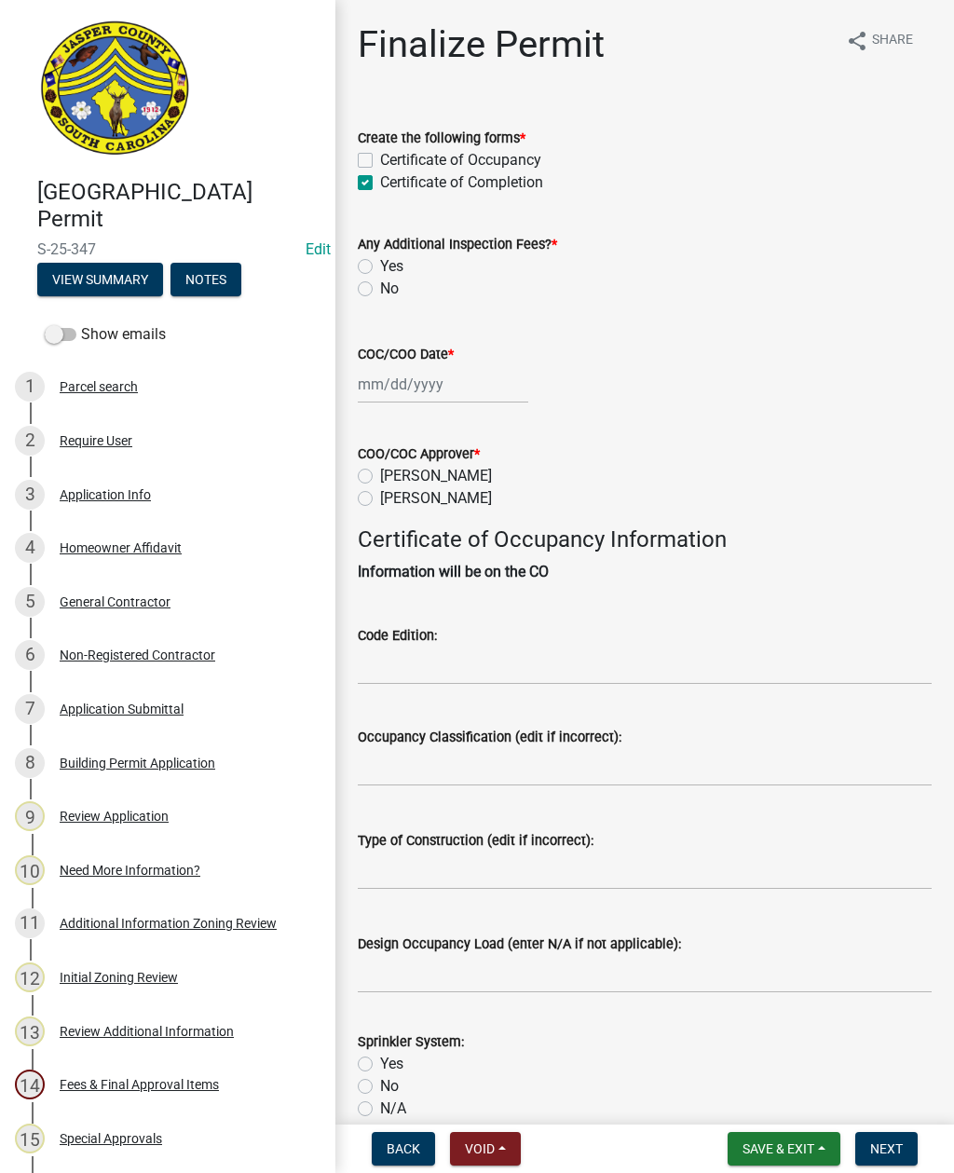
click at [359, 299] on div "No" at bounding box center [645, 289] width 574 height 22
click at [360, 296] on div "No" at bounding box center [645, 289] width 574 height 22
click at [380, 294] on label "No" at bounding box center [389, 289] width 19 height 22
click at [380, 290] on input "No" at bounding box center [386, 284] width 12 height 12
radio input "true"
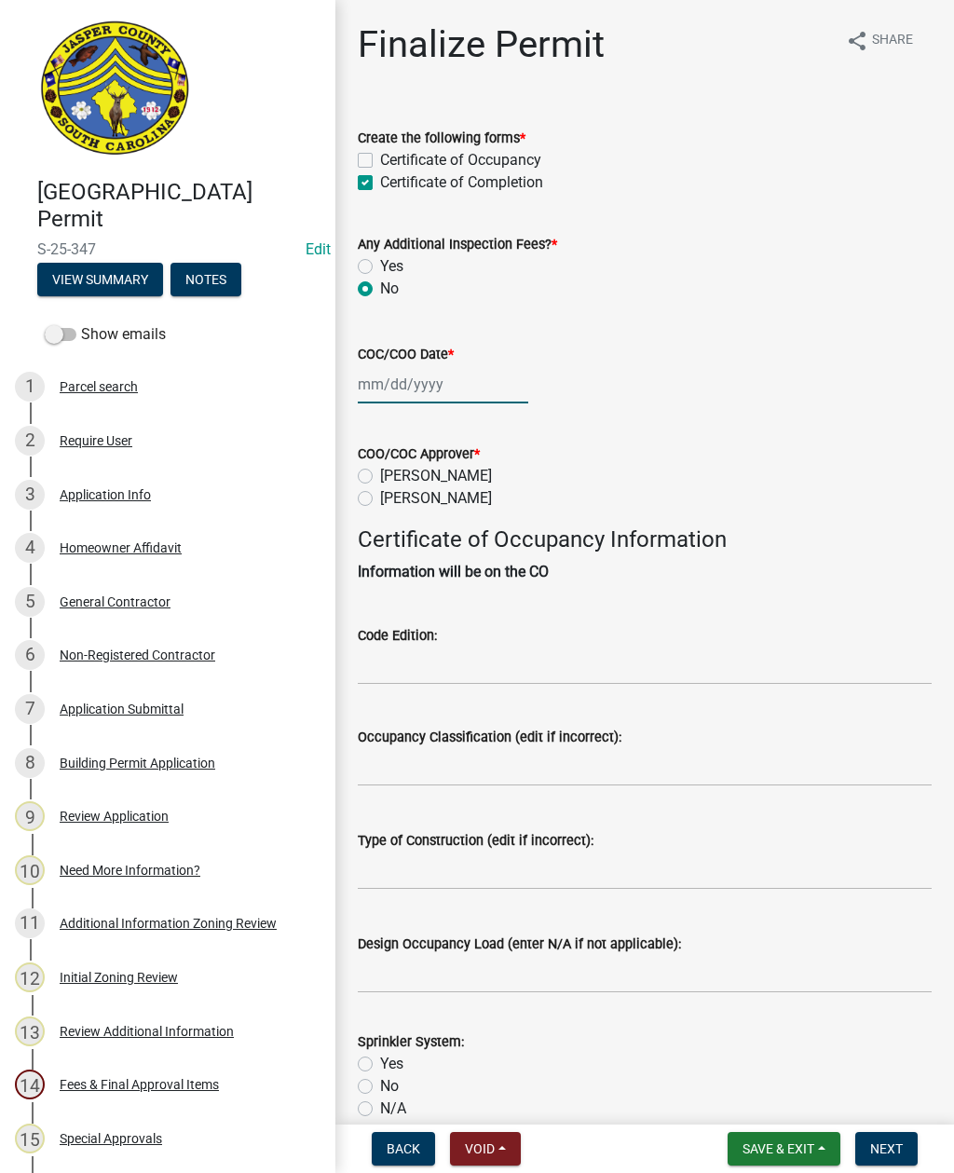
click at [432, 388] on div at bounding box center [443, 384] width 170 height 38
select select "8"
select select "2025"
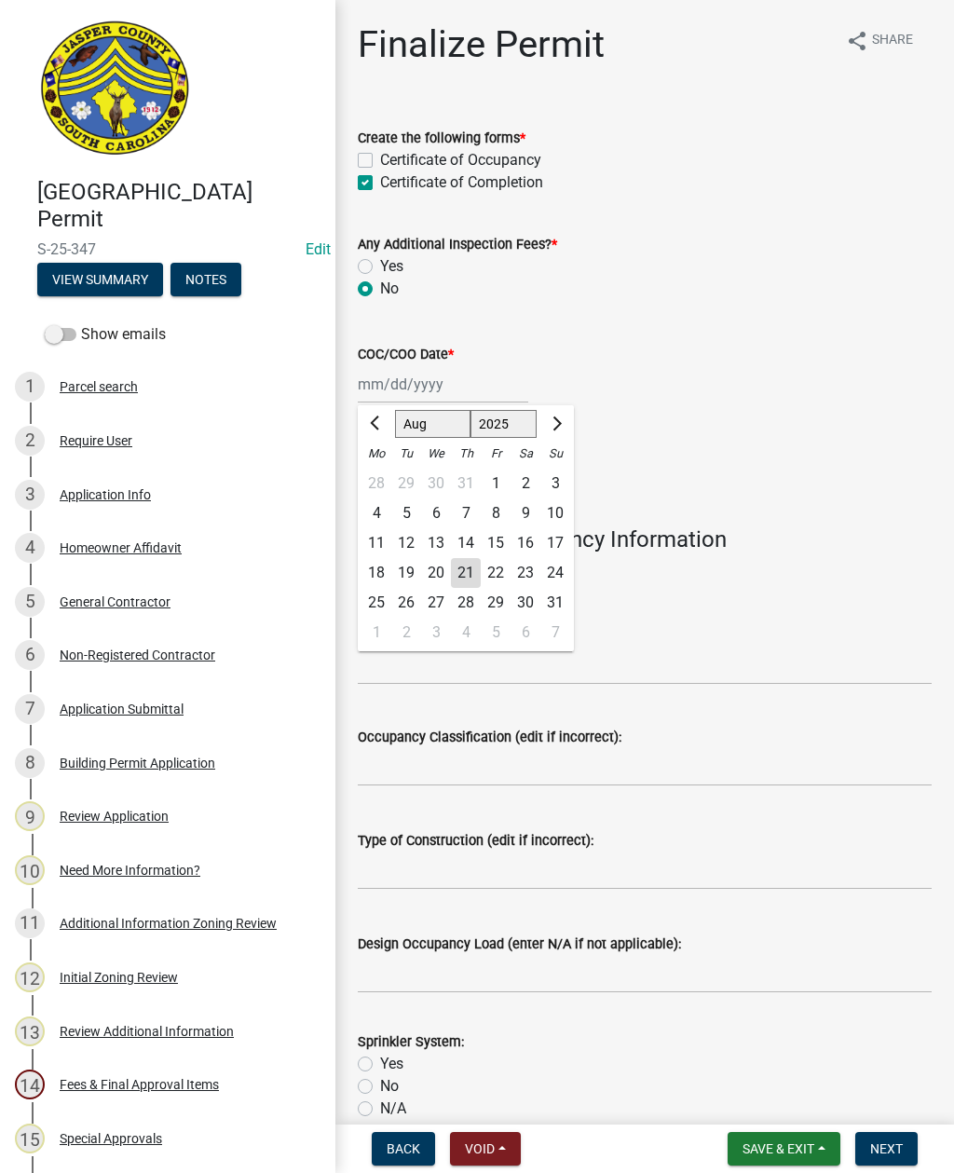
click at [460, 566] on div "21" at bounding box center [466, 573] width 30 height 30
type input "[DATE]"
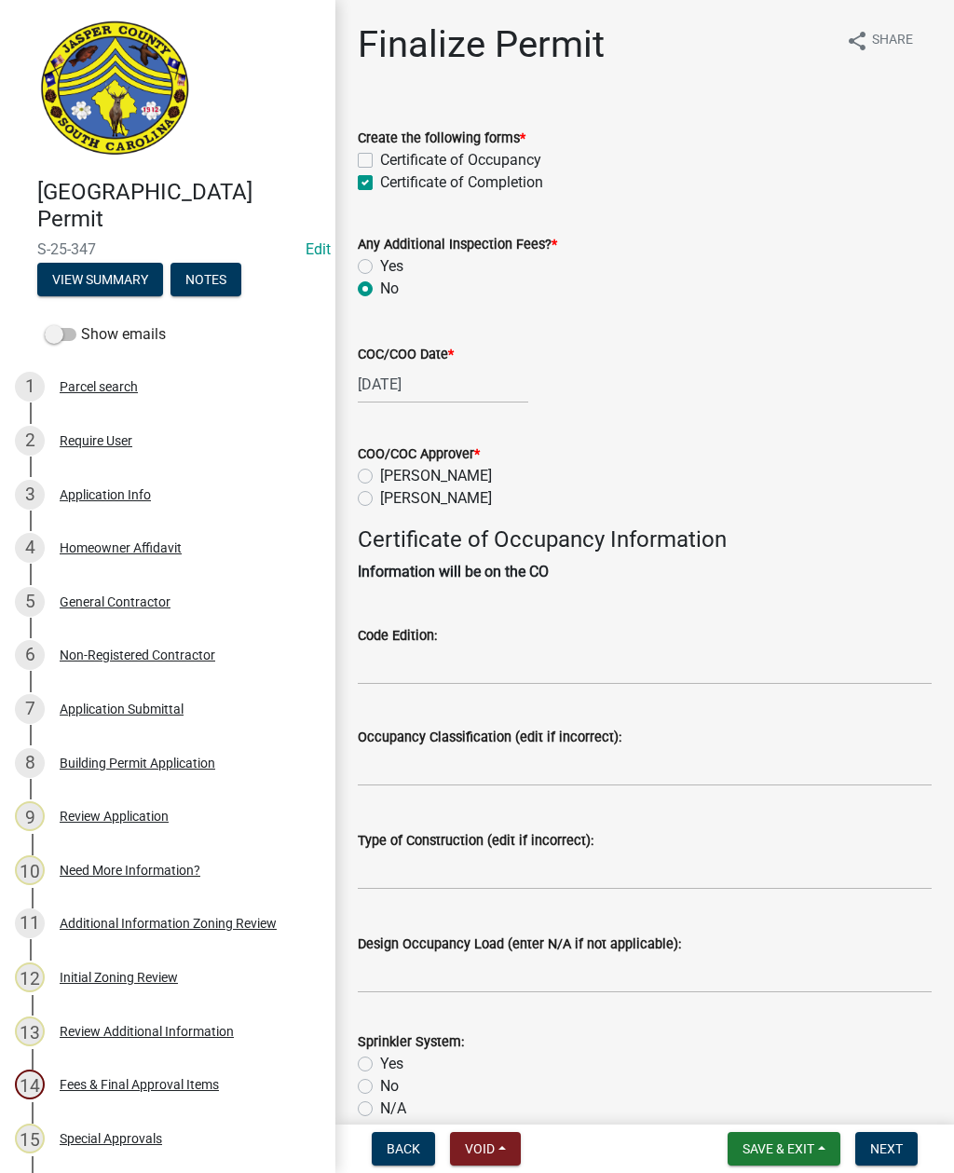
click at [380, 497] on label "[PERSON_NAME]" at bounding box center [436, 498] width 112 height 22
click at [380, 497] on input "[PERSON_NAME]" at bounding box center [386, 493] width 12 height 12
radio input "true"
click at [487, 669] on input "Code Edition:" at bounding box center [645, 666] width 574 height 38
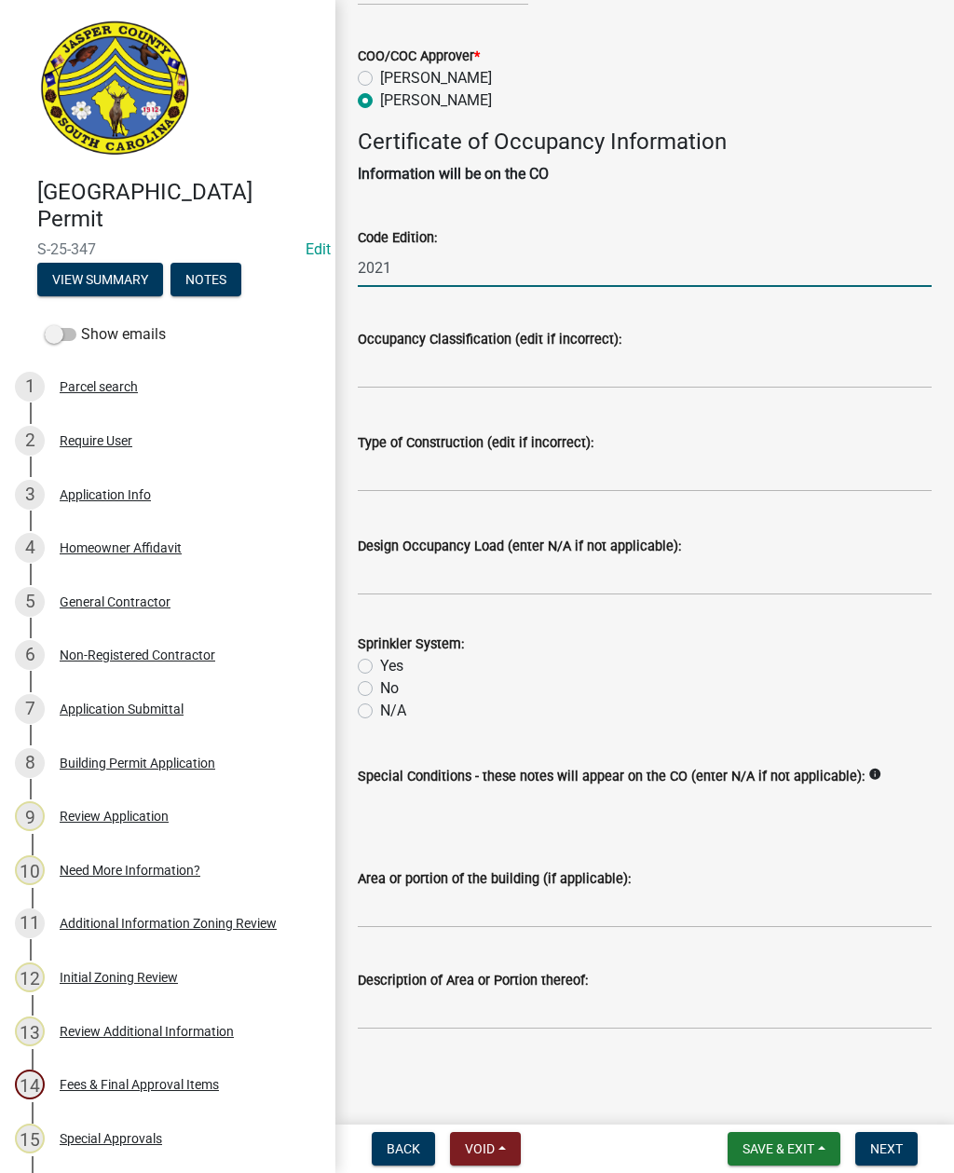
scroll to position [419, 0]
type input "2021"
click at [380, 700] on label "N/A" at bounding box center [393, 711] width 26 height 22
click at [380, 700] on input "N/A" at bounding box center [386, 706] width 12 height 12
radio input "true"
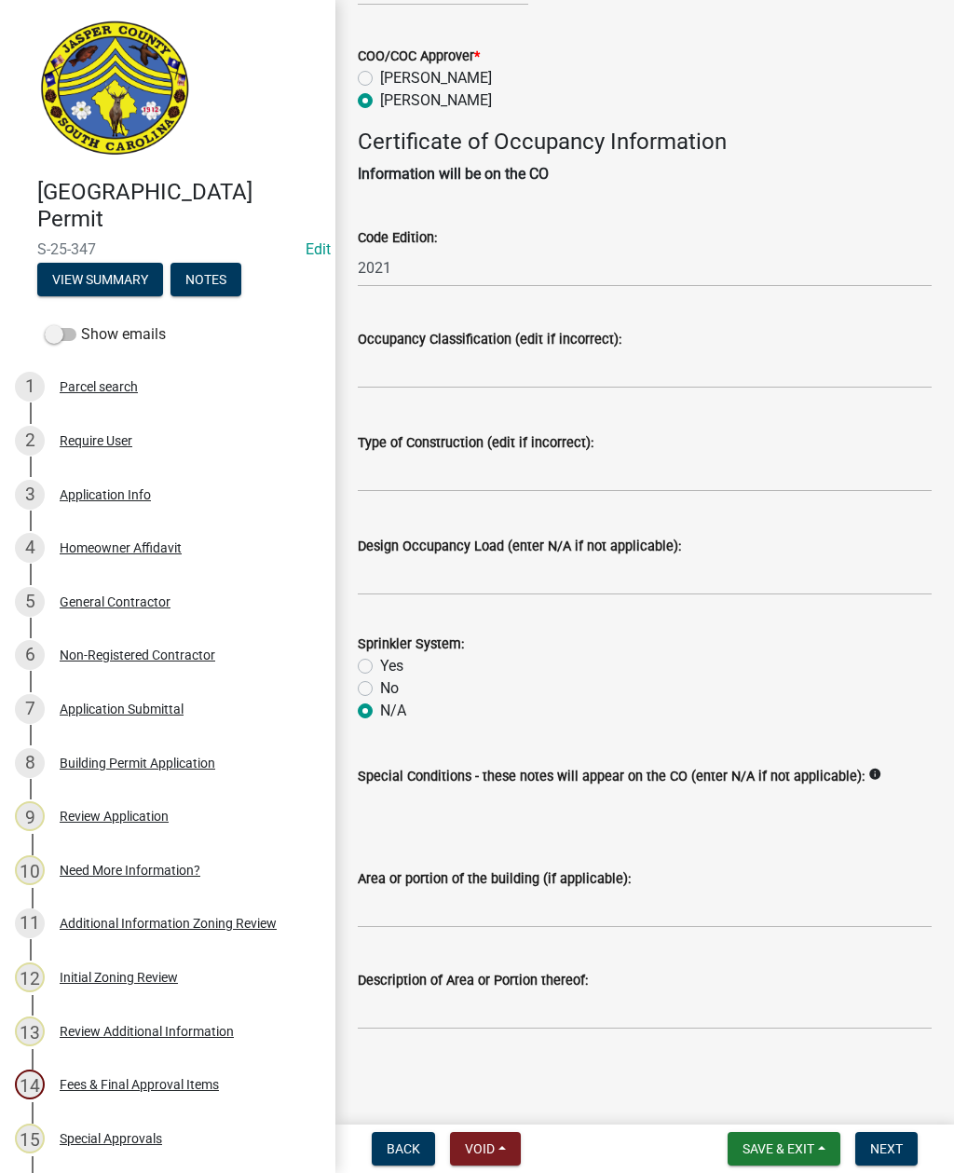
click at [893, 1147] on span "Next" at bounding box center [886, 1148] width 33 height 15
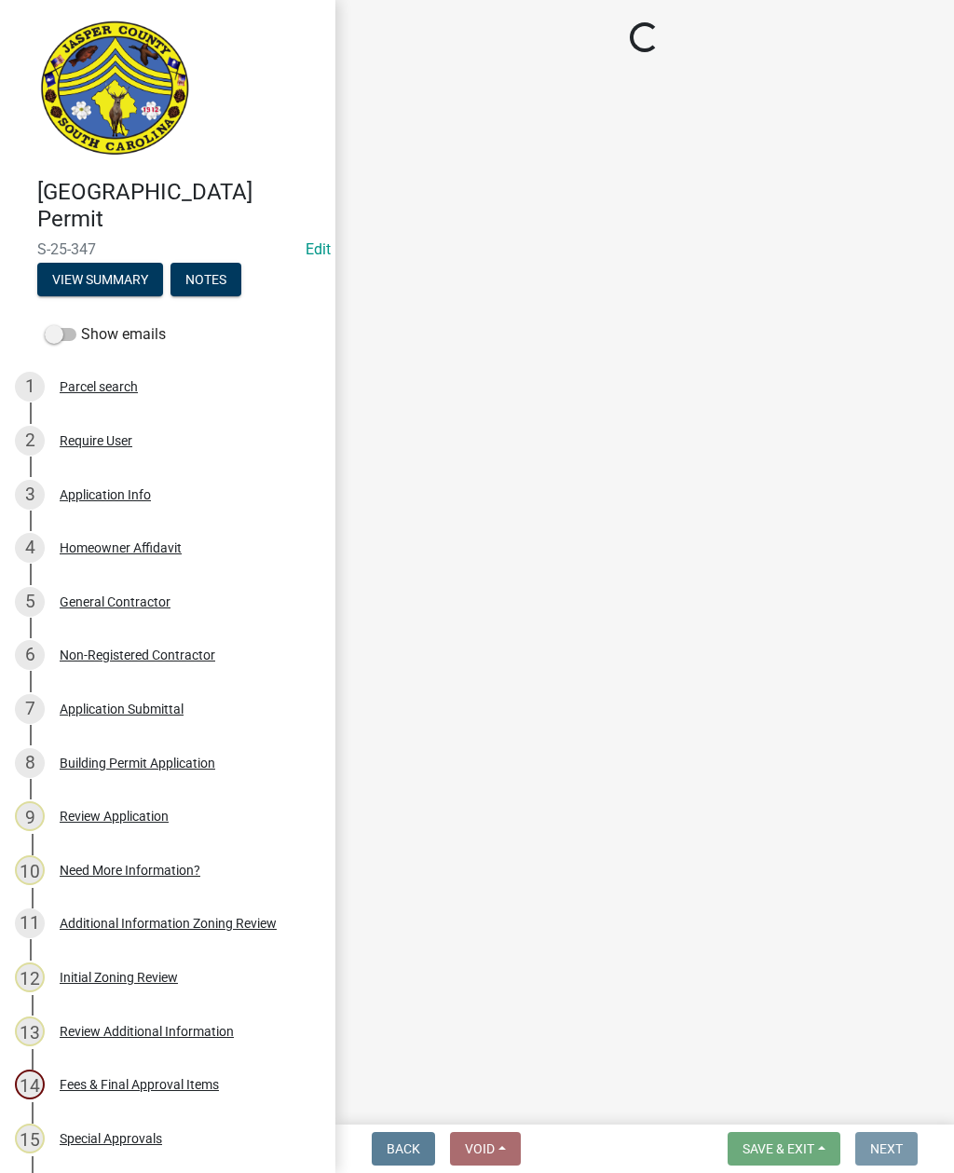
scroll to position [0, 0]
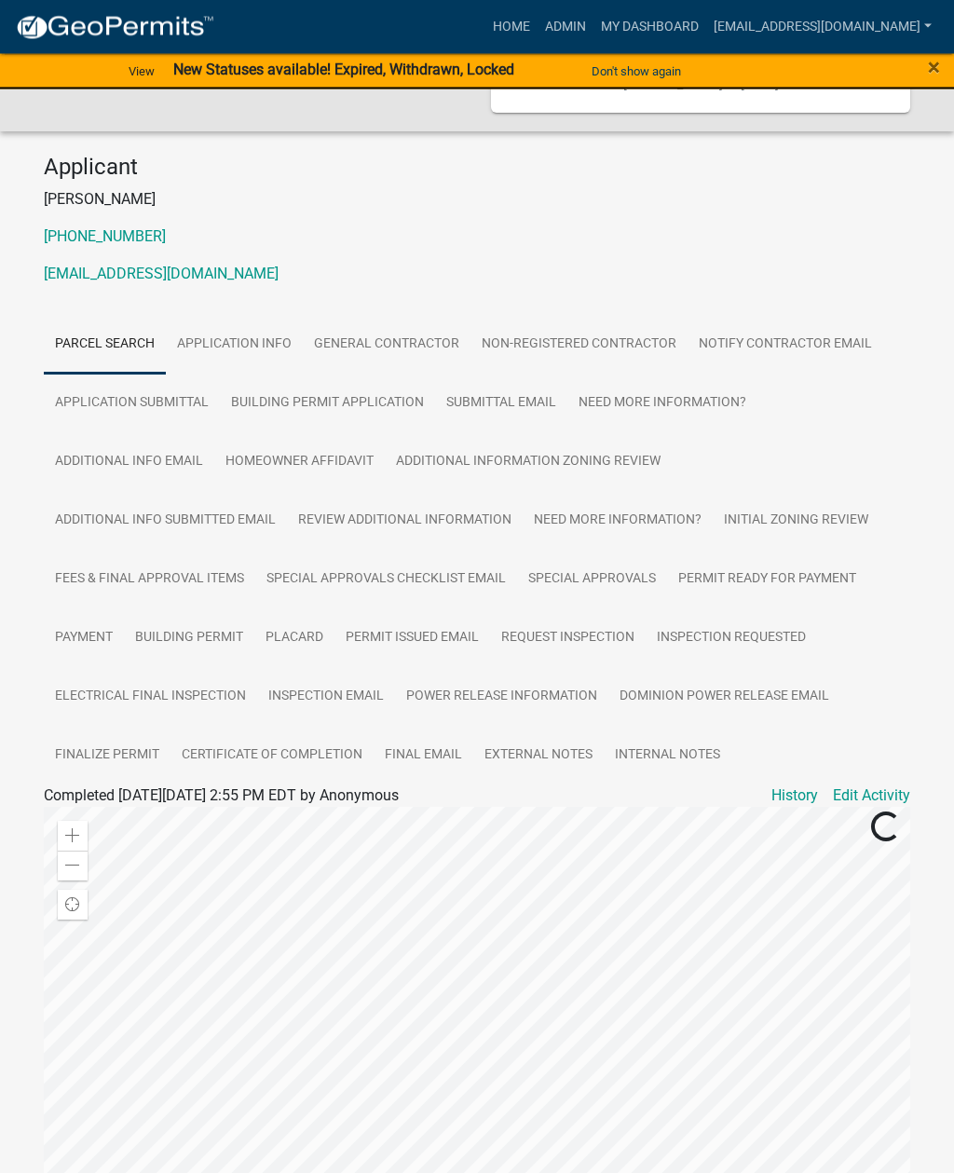
scroll to position [209, 0]
click at [742, 675] on link "Dominion Power Release Email" at bounding box center [724, 697] width 232 height 60
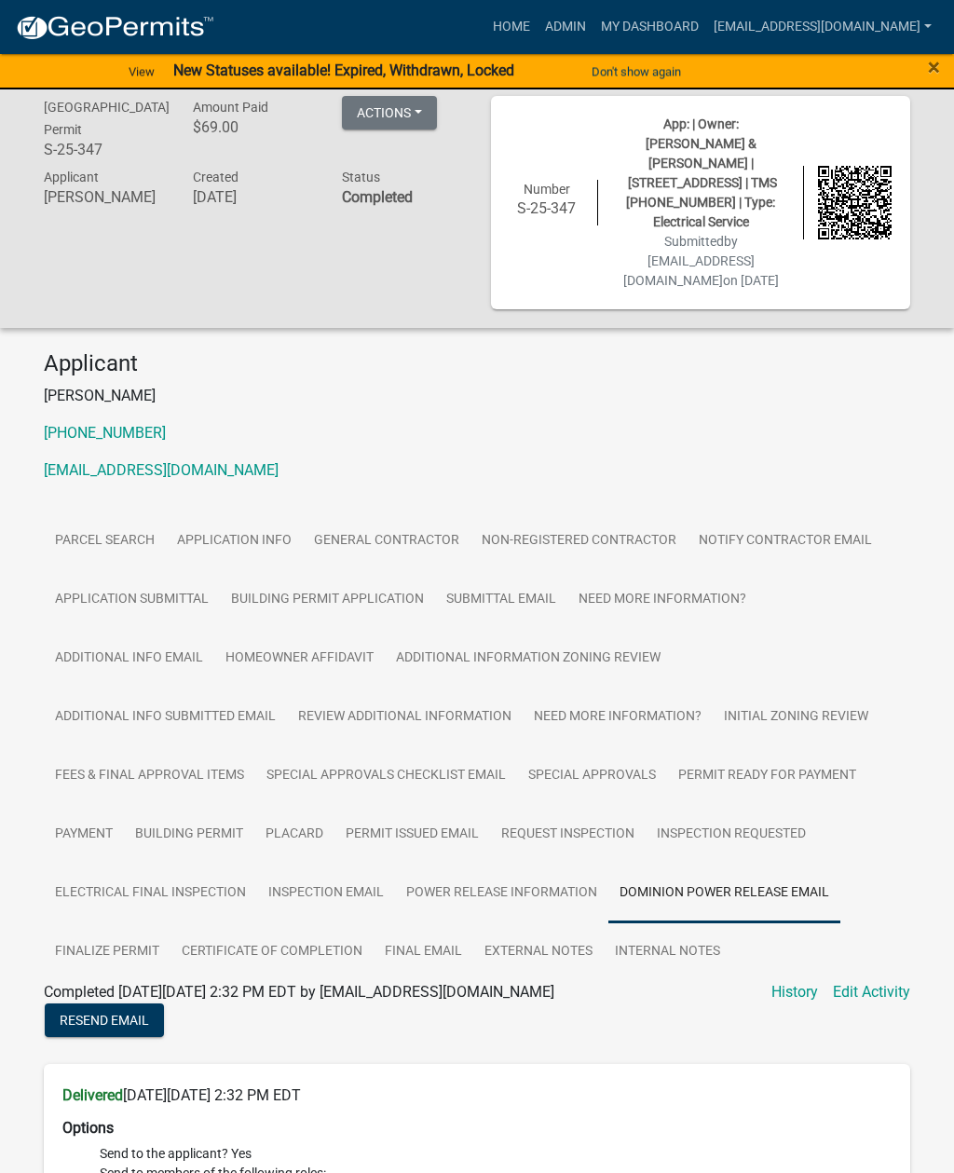
scroll to position [0, 0]
